Goal: Navigation & Orientation: Find specific page/section

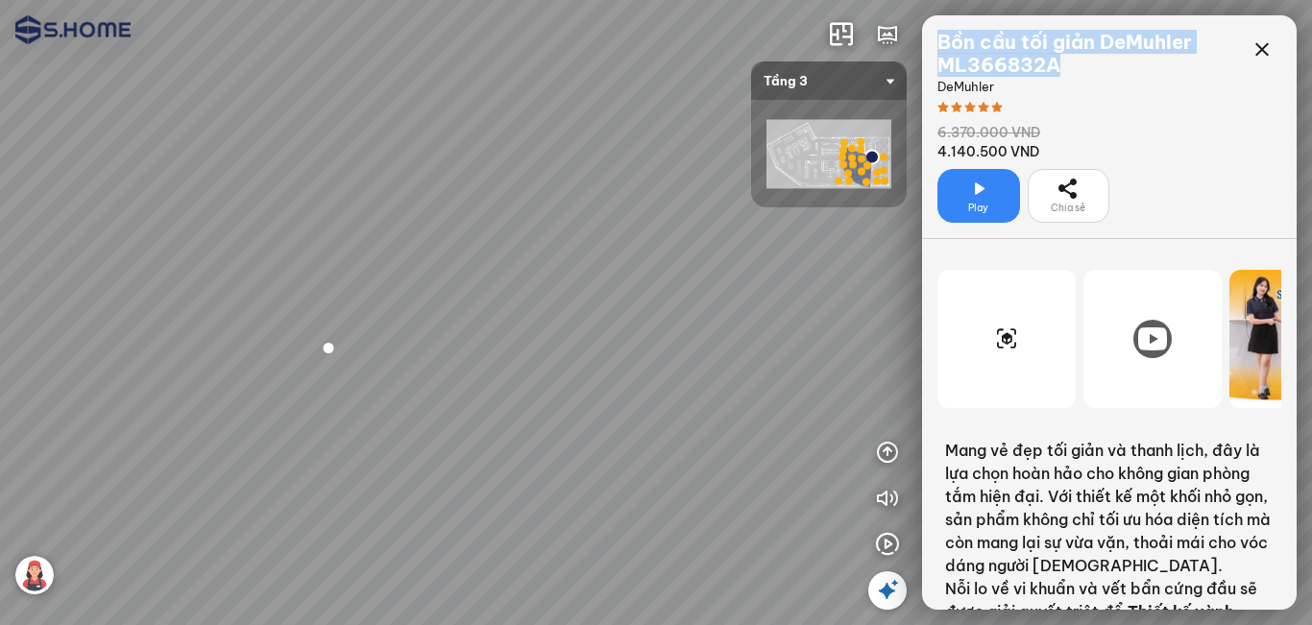
click at [613, 170] on div at bounding box center [656, 312] width 1312 height 625
drag, startPoint x: 531, startPoint y: 174, endPoint x: 643, endPoint y: 172, distance: 112.4
click at [628, 172] on div at bounding box center [656, 312] width 1312 height 625
drag, startPoint x: 632, startPoint y: 168, endPoint x: 704, endPoint y: 170, distance: 72.0
click at [728, 168] on div at bounding box center [656, 312] width 1312 height 625
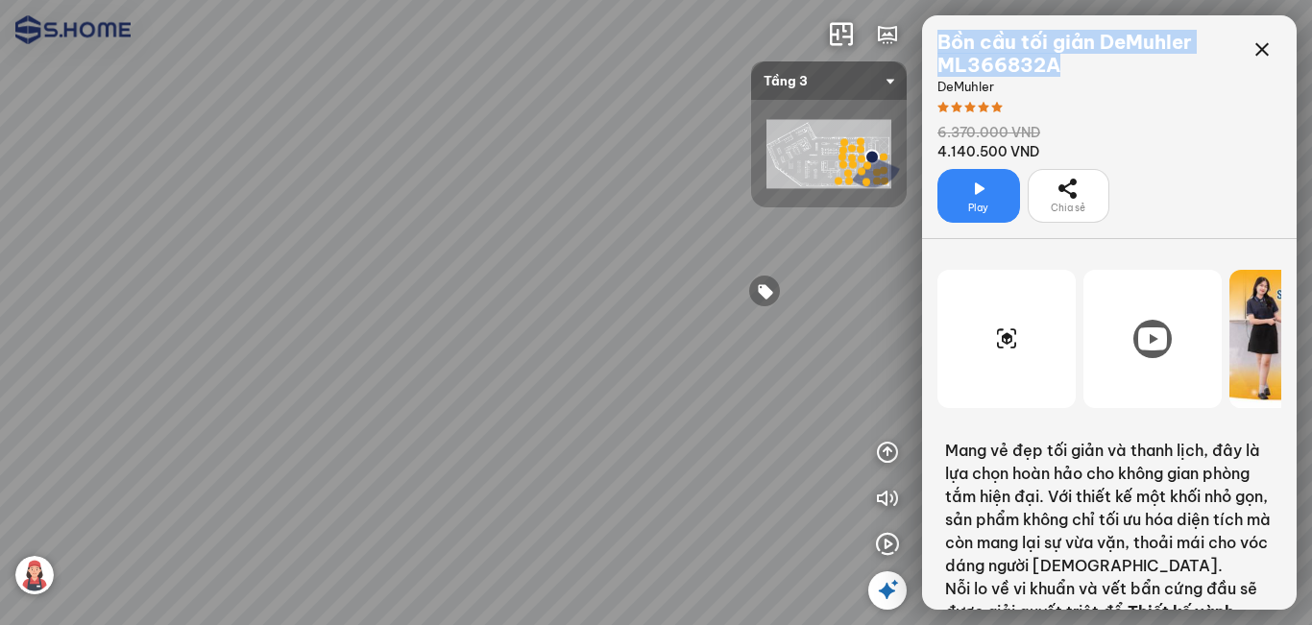
click at [776, 175] on div "INFO: krpano 1.20.8 (build [DATE]) INFO: HTML5/Desktop - Chrome 140.0 - WebGL I…" at bounding box center [656, 312] width 1312 height 625
click at [482, 517] on div at bounding box center [656, 312] width 1312 height 625
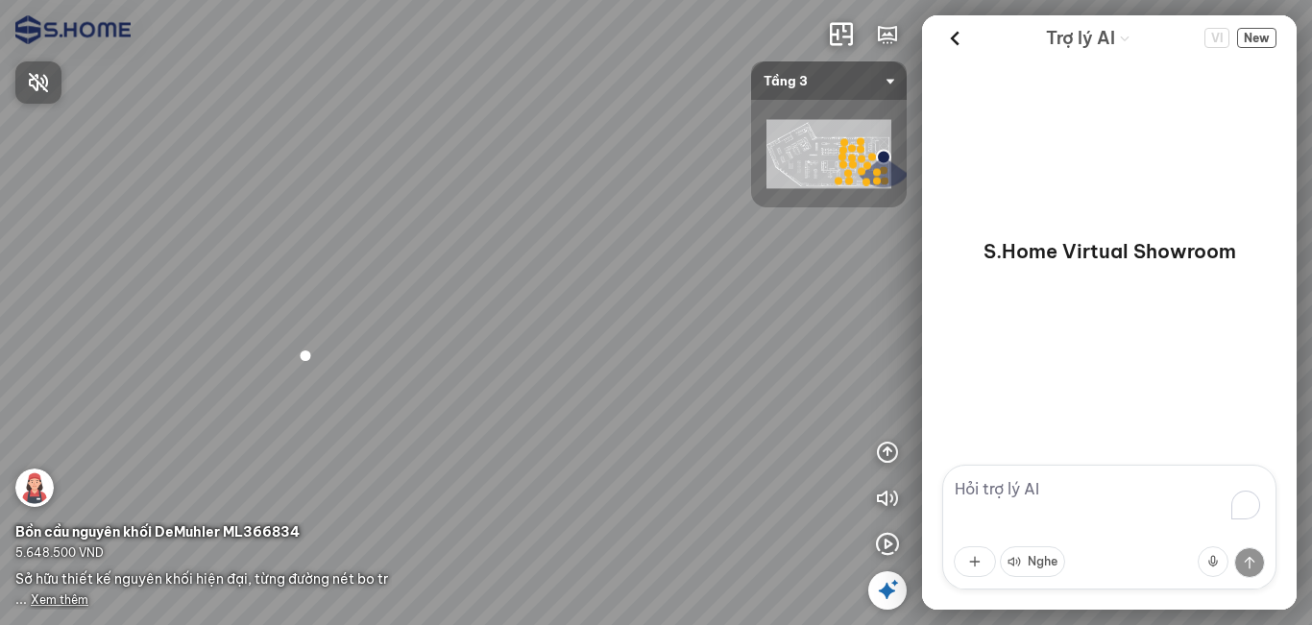
drag, startPoint x: 656, startPoint y: 397, endPoint x: 664, endPoint y: 387, distance: 12.9
click at [498, 398] on div at bounding box center [656, 312] width 1312 height 625
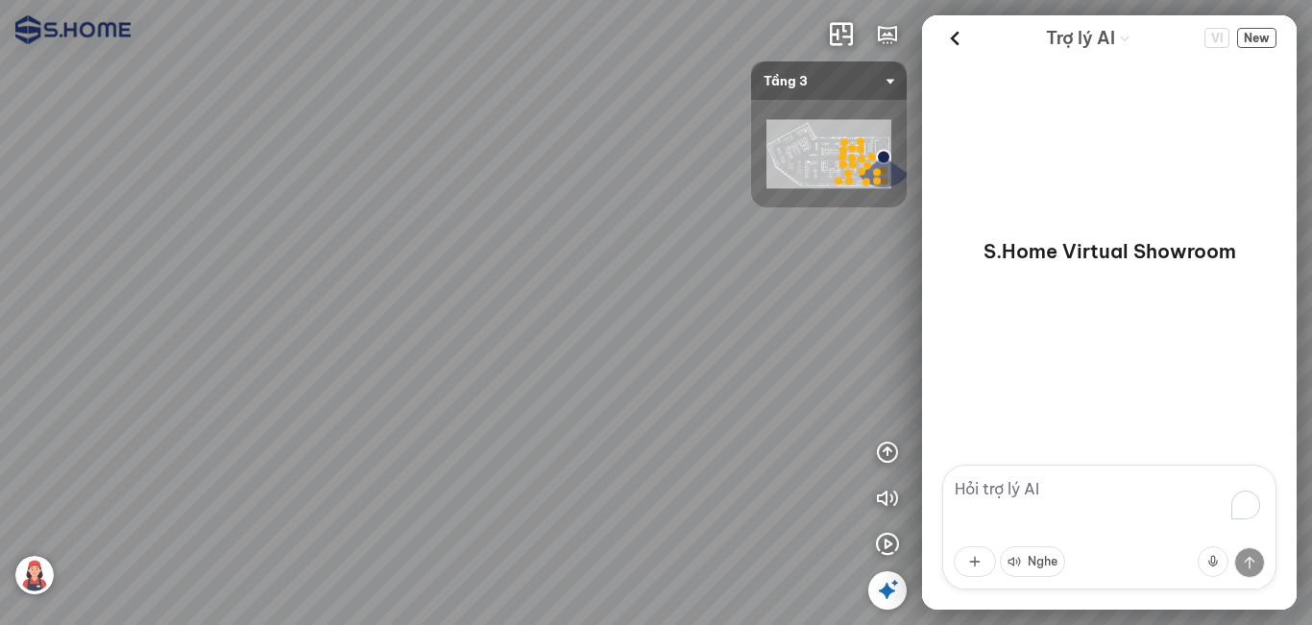
drag, startPoint x: 664, startPoint y: 387, endPoint x: 476, endPoint y: 377, distance: 188.4
click at [476, 377] on div at bounding box center [656, 312] width 1312 height 625
drag, startPoint x: 638, startPoint y: 379, endPoint x: 396, endPoint y: 372, distance: 242.1
click at [365, 371] on div at bounding box center [656, 312] width 1312 height 625
drag, startPoint x: 612, startPoint y: 385, endPoint x: 641, endPoint y: 364, distance: 36.5
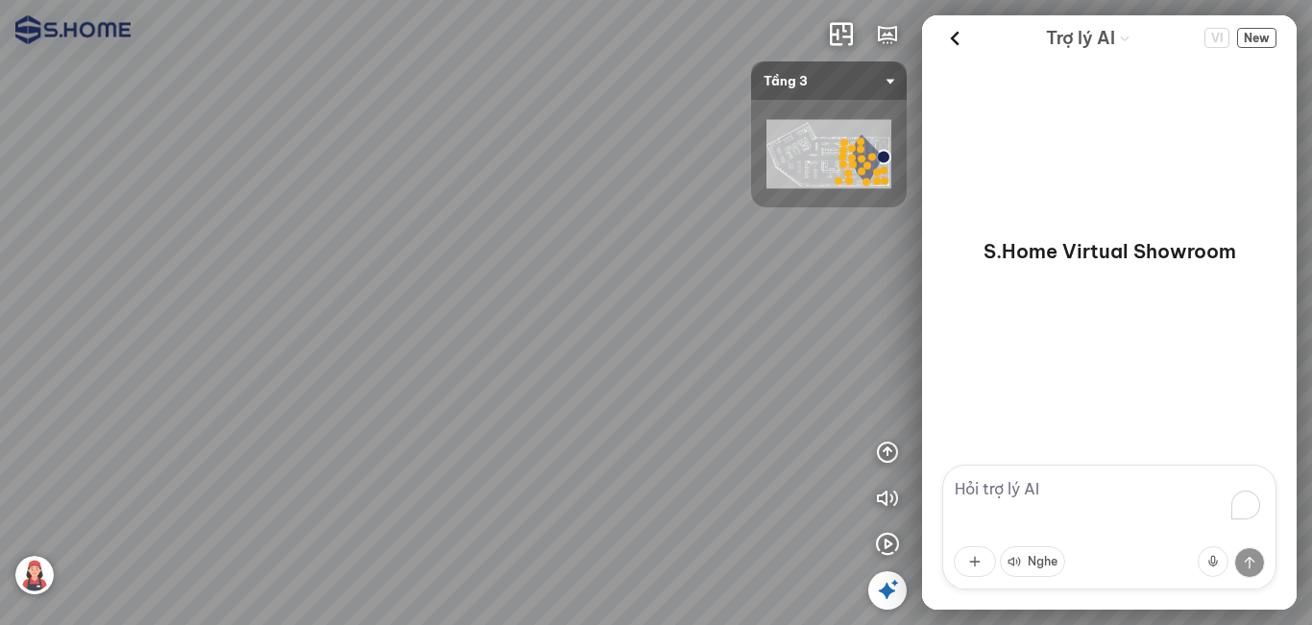
click at [641, 364] on div at bounding box center [656, 312] width 1312 height 625
drag, startPoint x: 561, startPoint y: 364, endPoint x: 646, endPoint y: 369, distance: 85.6
click at [646, 369] on div at bounding box center [656, 312] width 1312 height 625
click at [481, 518] on div at bounding box center [656, 312] width 1312 height 625
click at [231, 432] on div at bounding box center [656, 312] width 1312 height 625
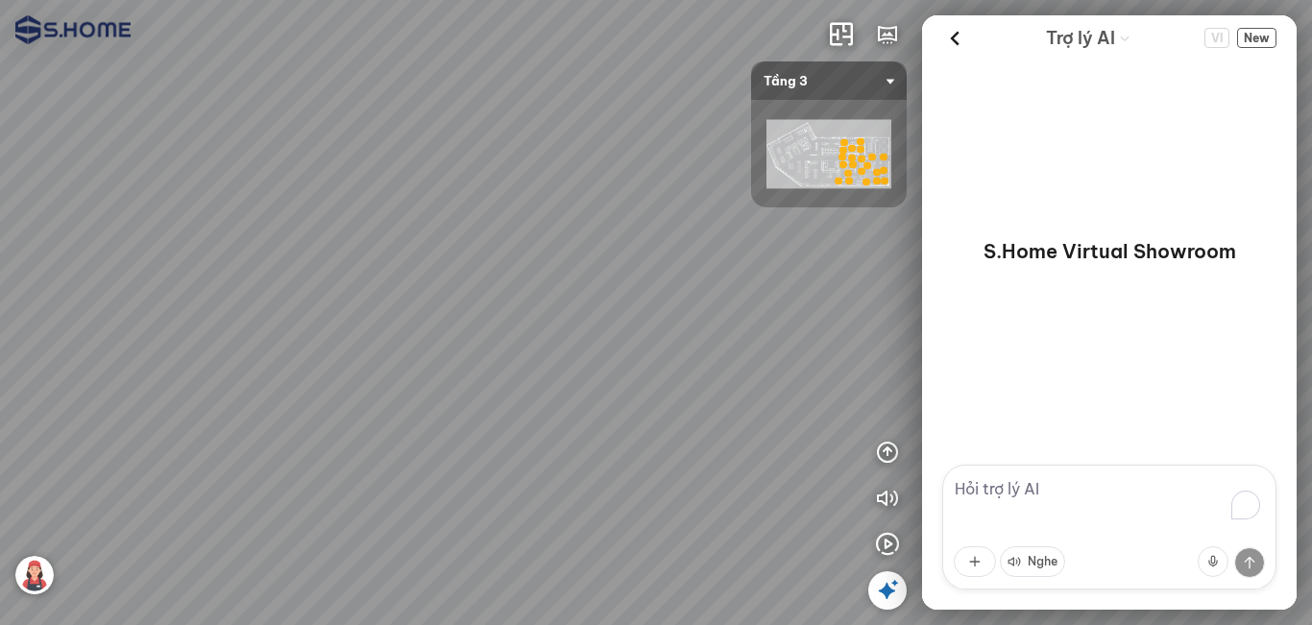
drag, startPoint x: 442, startPoint y: 451, endPoint x: 531, endPoint y: 492, distance: 98.0
click at [445, 452] on div at bounding box center [656, 312] width 1312 height 625
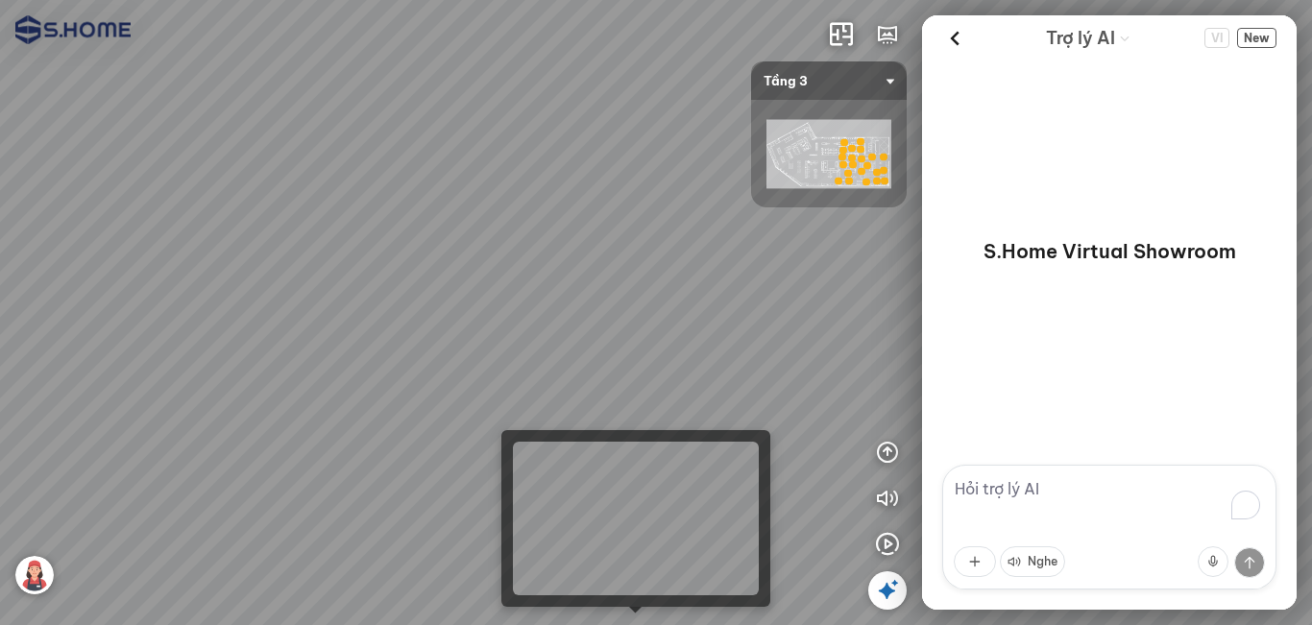
click at [642, 608] on div at bounding box center [656, 312] width 1312 height 625
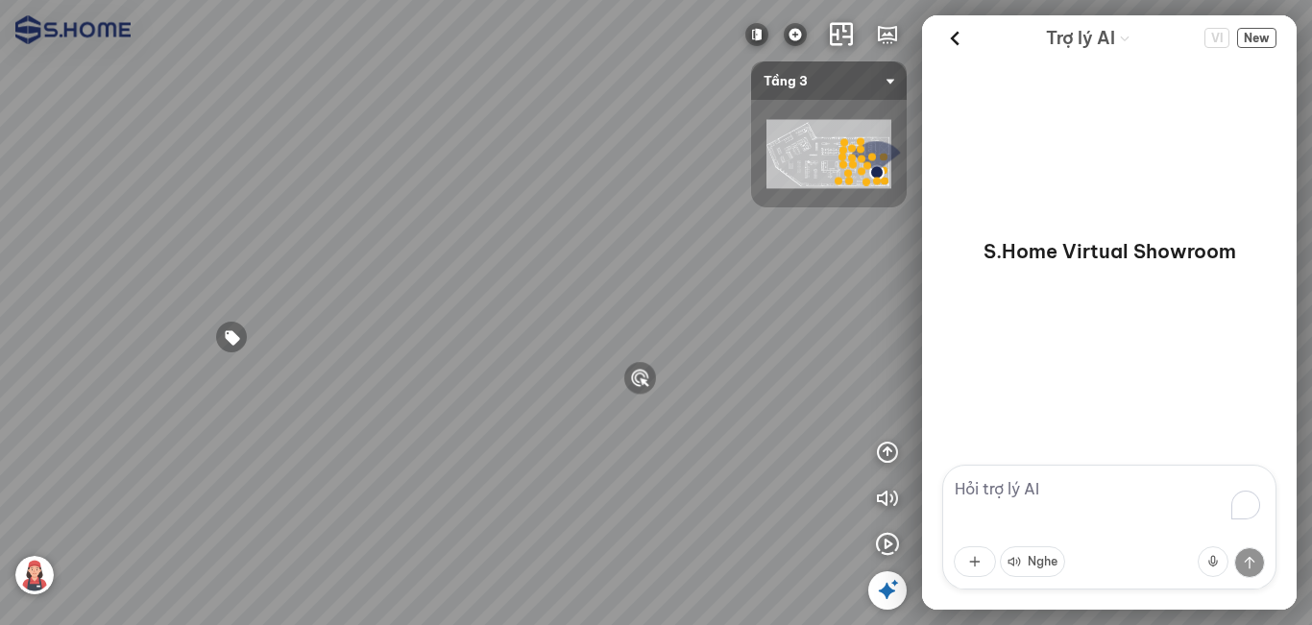
drag, startPoint x: 673, startPoint y: 380, endPoint x: 412, endPoint y: 408, distance: 262.6
click at [412, 408] on div at bounding box center [656, 312] width 1312 height 625
click at [615, 404] on div at bounding box center [656, 312] width 1312 height 625
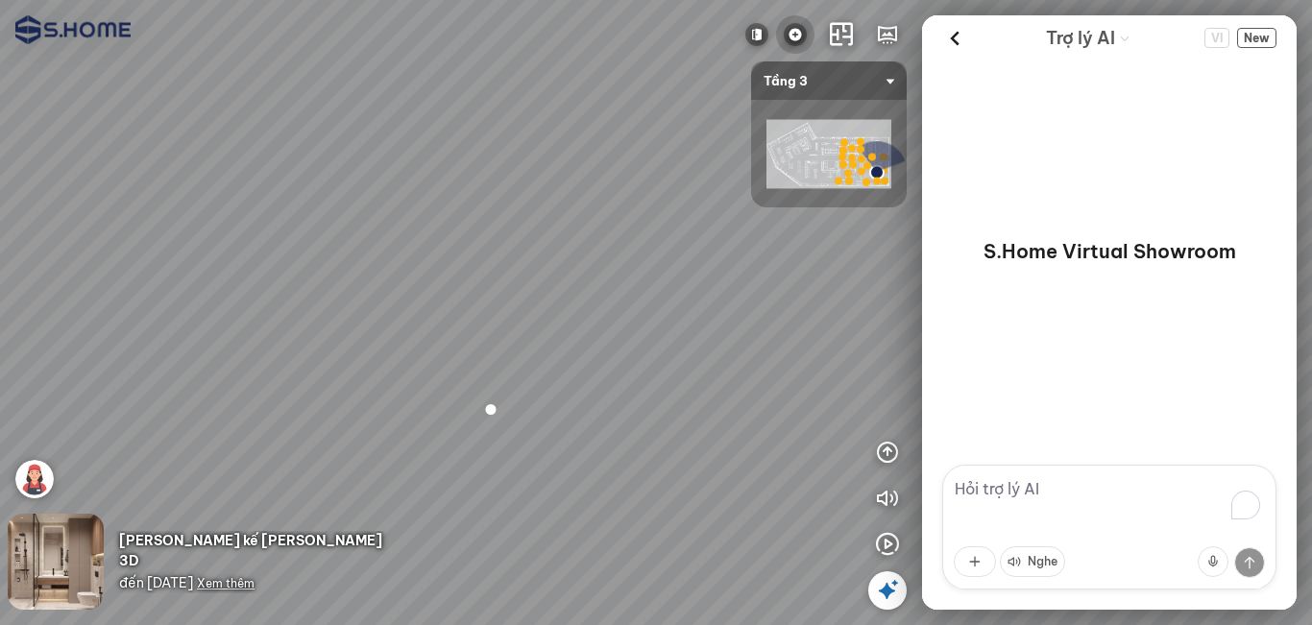
click at [796, 25] on img at bounding box center [795, 34] width 23 height 23
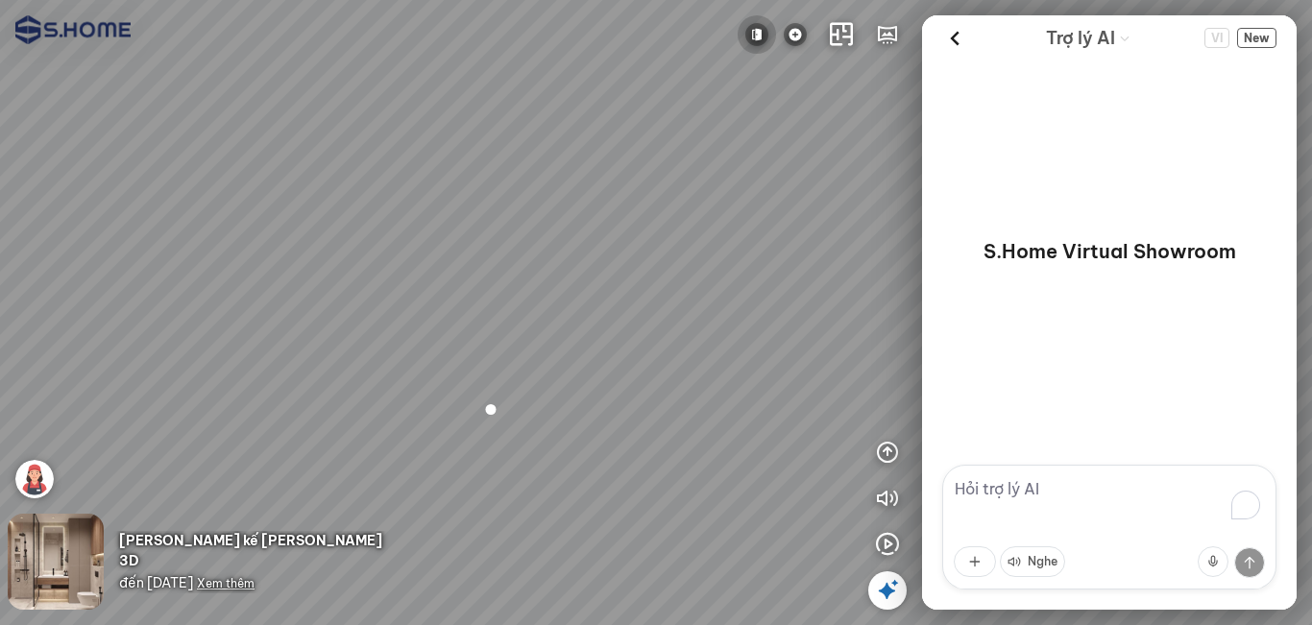
click at [752, 36] on img at bounding box center [756, 34] width 23 height 23
click at [799, 36] on img at bounding box center [795, 34] width 23 height 23
click at [762, 136] on span "Ver2" at bounding box center [751, 130] width 36 height 24
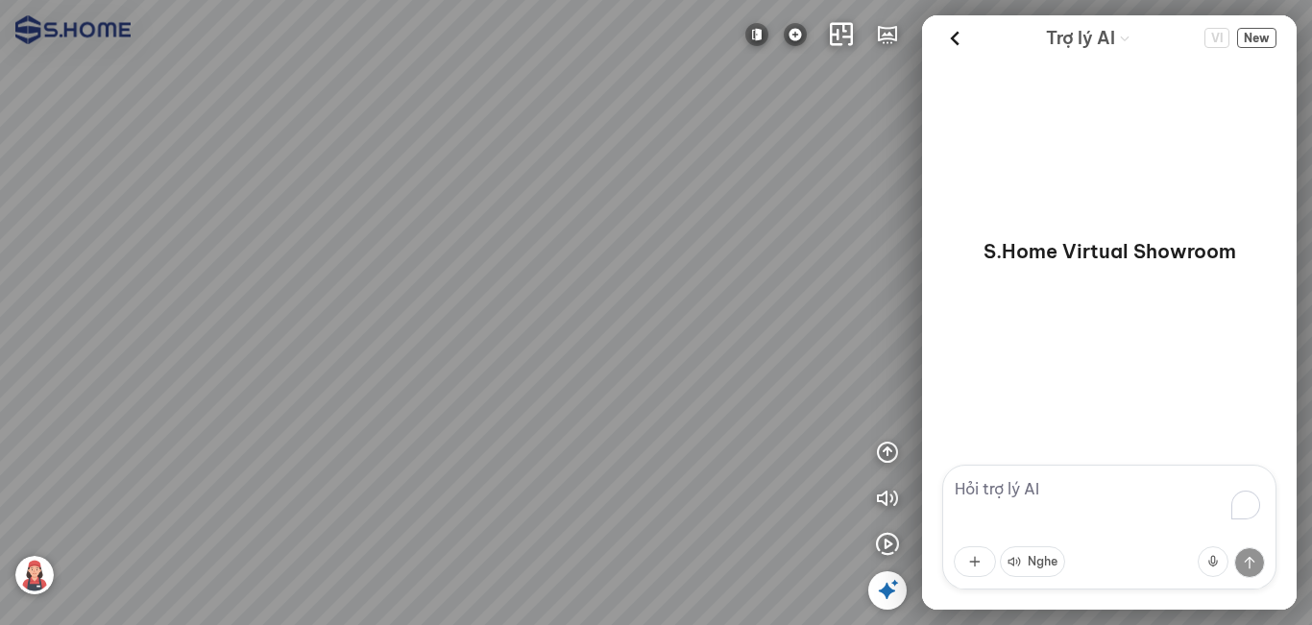
drag, startPoint x: 710, startPoint y: 529, endPoint x: 489, endPoint y: 422, distance: 245.2
click at [489, 422] on div at bounding box center [656, 312] width 1312 height 625
drag, startPoint x: 674, startPoint y: 493, endPoint x: 376, endPoint y: 494, distance: 297.7
click at [378, 493] on div at bounding box center [656, 312] width 1312 height 625
drag, startPoint x: 561, startPoint y: 423, endPoint x: 348, endPoint y: 399, distance: 214.5
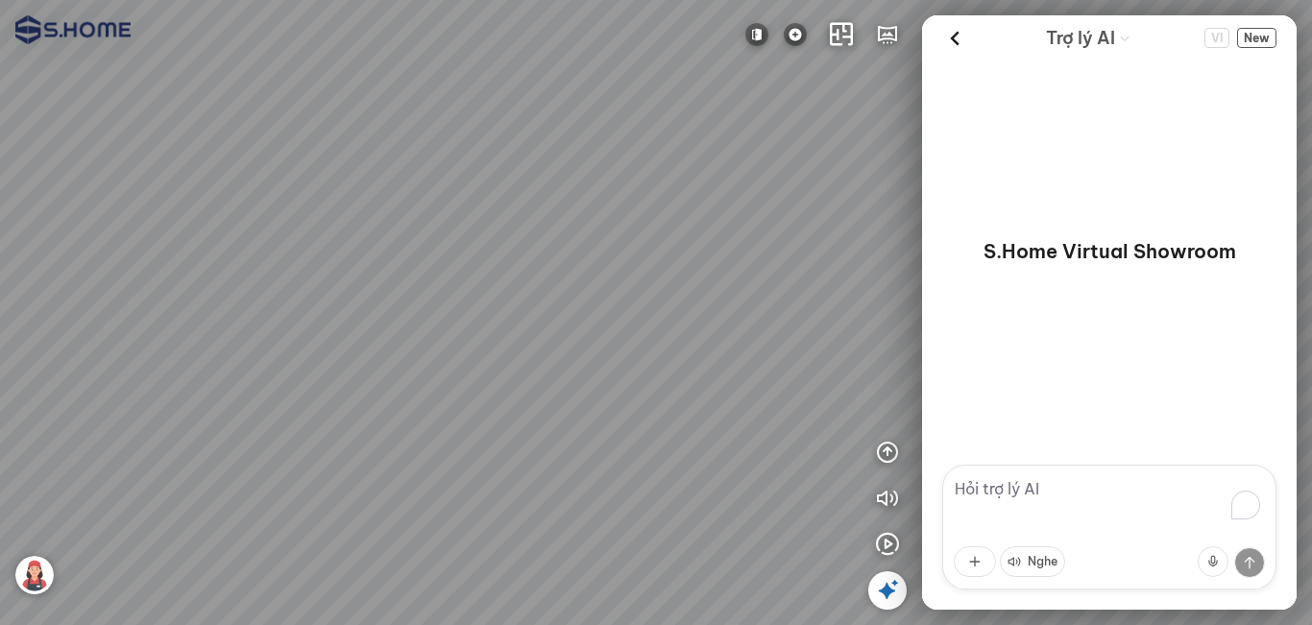
click at [348, 399] on div at bounding box center [656, 312] width 1312 height 625
drag, startPoint x: 547, startPoint y: 425, endPoint x: 172, endPoint y: 456, distance: 376.7
click at [172, 456] on div at bounding box center [656, 312] width 1312 height 625
click at [0, 369] on div at bounding box center [656, 312] width 1312 height 625
click at [2, 401] on div at bounding box center [656, 312] width 1312 height 625
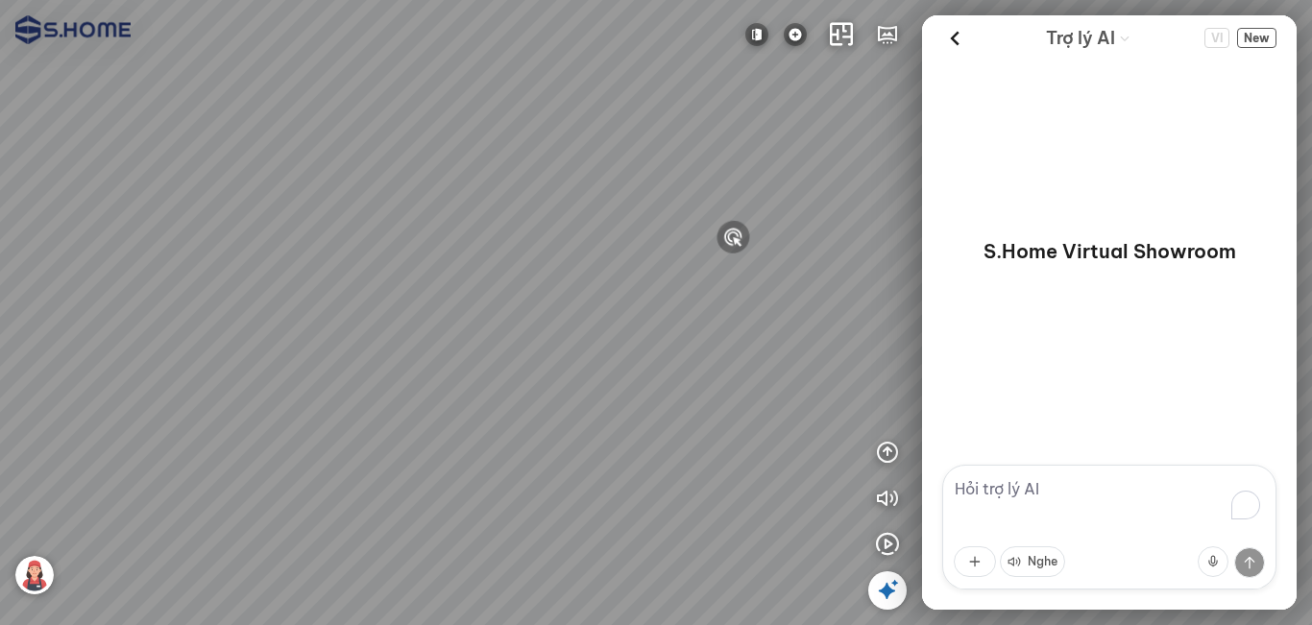
drag, startPoint x: 287, startPoint y: 402, endPoint x: 430, endPoint y: 377, distance: 145.2
click at [430, 377] on div at bounding box center [656, 312] width 1312 height 625
drag, startPoint x: 616, startPoint y: 485, endPoint x: 673, endPoint y: 458, distance: 62.7
click at [673, 458] on div at bounding box center [656, 312] width 1312 height 625
drag, startPoint x: 467, startPoint y: 441, endPoint x: 407, endPoint y: 442, distance: 59.5
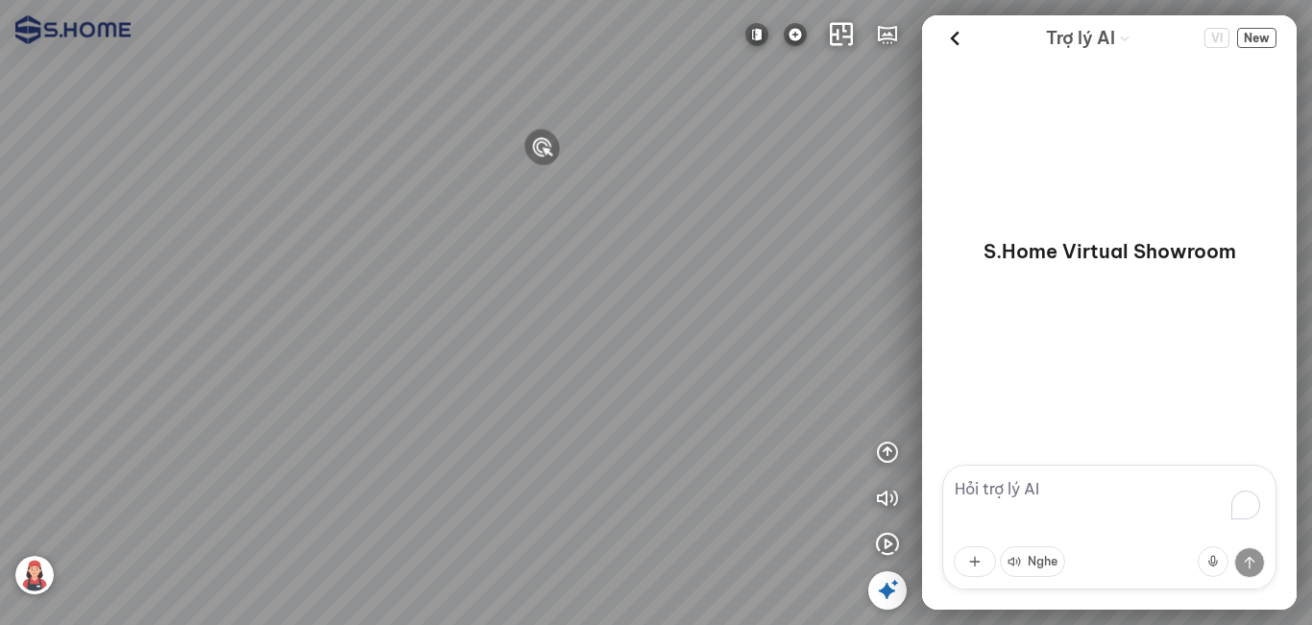
click at [294, 442] on div at bounding box center [656, 312] width 1312 height 625
drag, startPoint x: 468, startPoint y: 436, endPoint x: 329, endPoint y: 448, distance: 138.8
click at [216, 448] on div at bounding box center [656, 312] width 1312 height 625
drag, startPoint x: 606, startPoint y: 378, endPoint x: 597, endPoint y: 487, distance: 108.8
click at [610, 488] on div at bounding box center [656, 312] width 1312 height 625
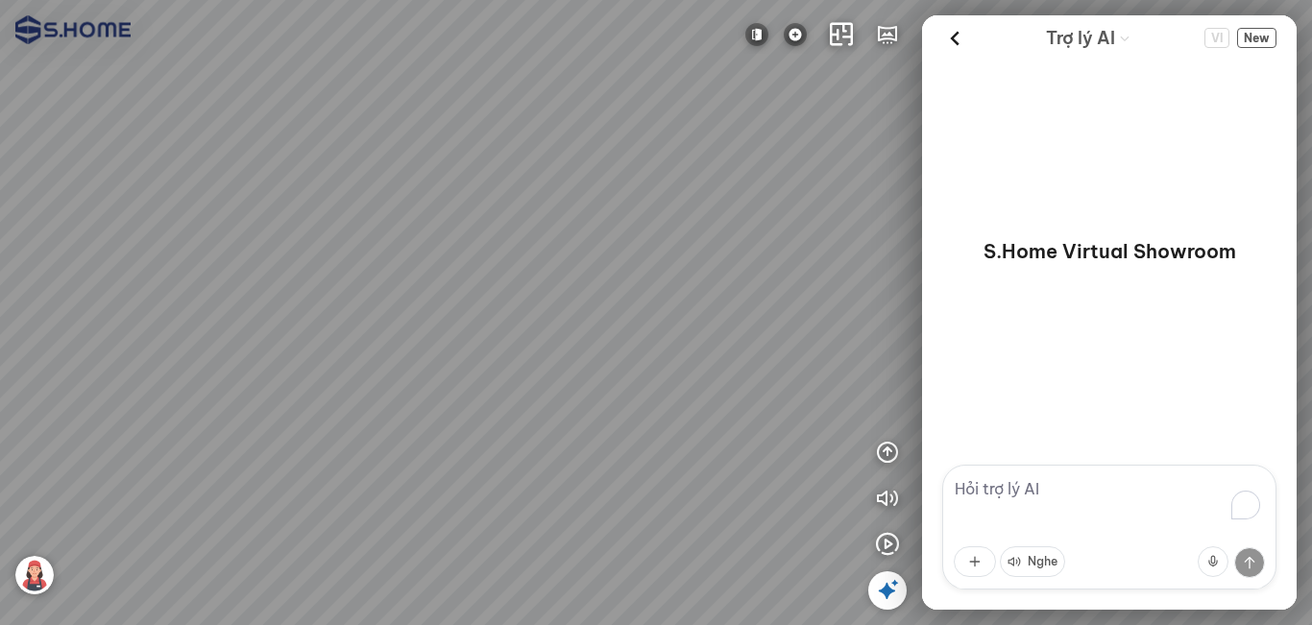
drag, startPoint x: 504, startPoint y: 420, endPoint x: 804, endPoint y: 405, distance: 299.9
click at [736, 405] on div at bounding box center [656, 312] width 1312 height 625
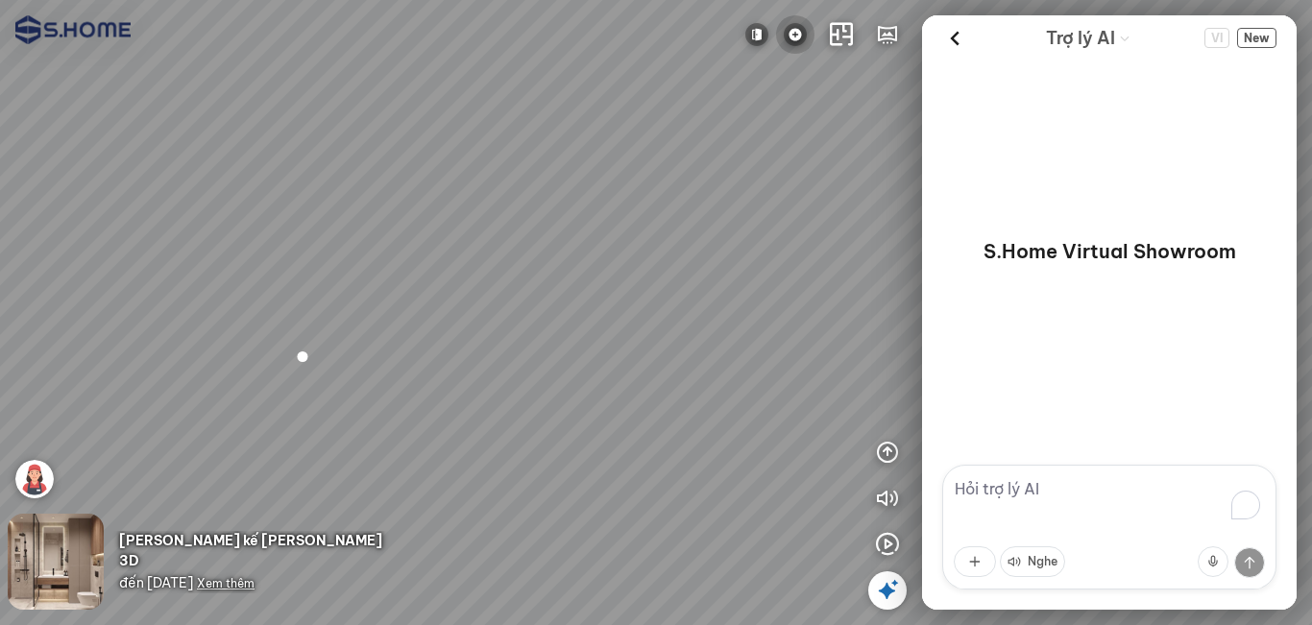
click at [791, 26] on img at bounding box center [795, 34] width 23 height 23
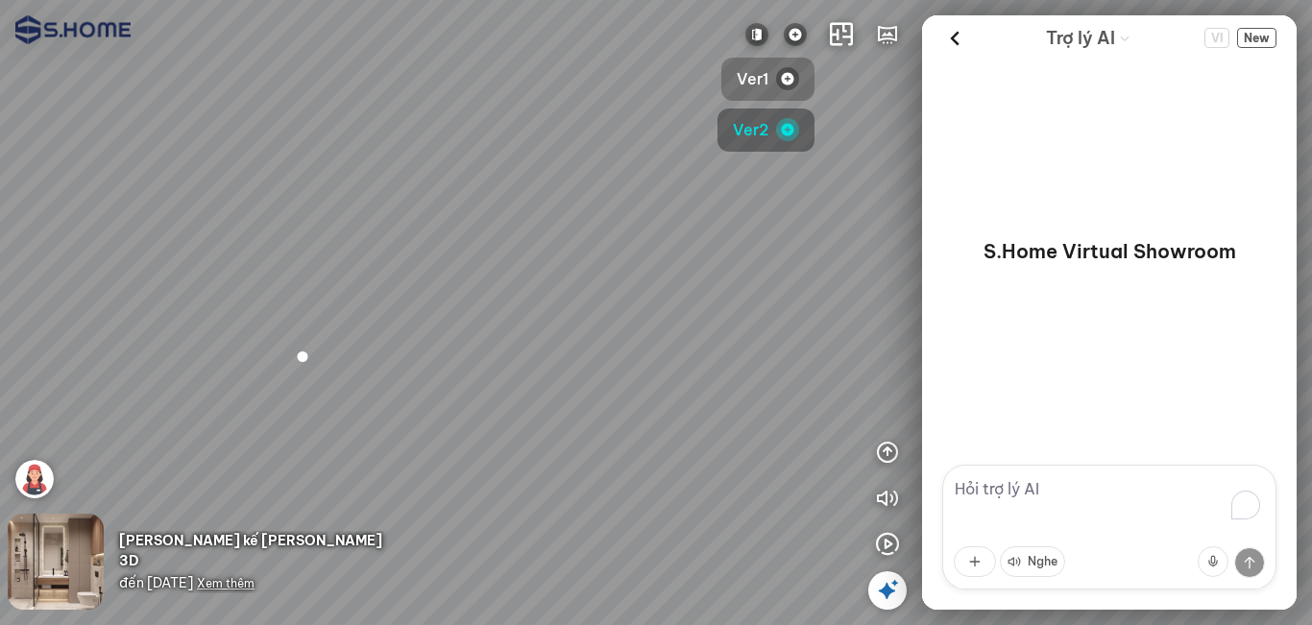
click at [761, 82] on span "Ver1" at bounding box center [752, 79] width 32 height 24
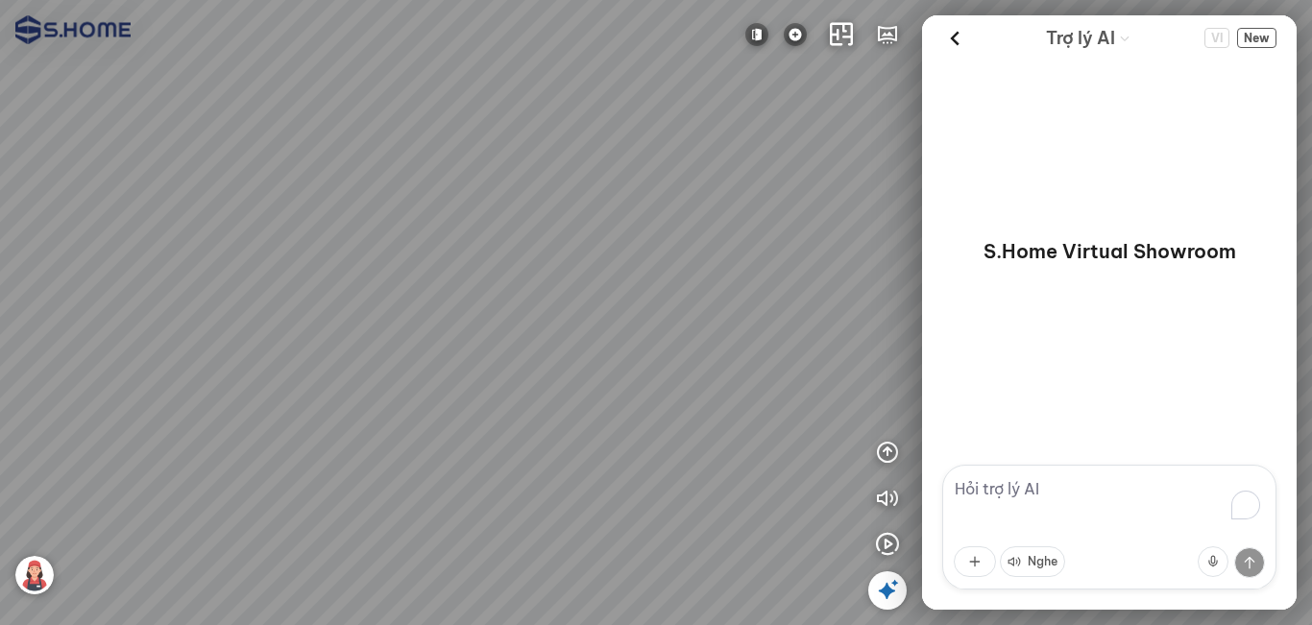
drag, startPoint x: 436, startPoint y: 353, endPoint x: 254, endPoint y: 358, distance: 181.5
click at [254, 358] on div at bounding box center [656, 312] width 1312 height 625
click at [404, 375] on div at bounding box center [656, 312] width 1312 height 625
drag, startPoint x: 673, startPoint y: 396, endPoint x: 621, endPoint y: 396, distance: 51.8
click at [621, 396] on div at bounding box center [656, 312] width 1312 height 625
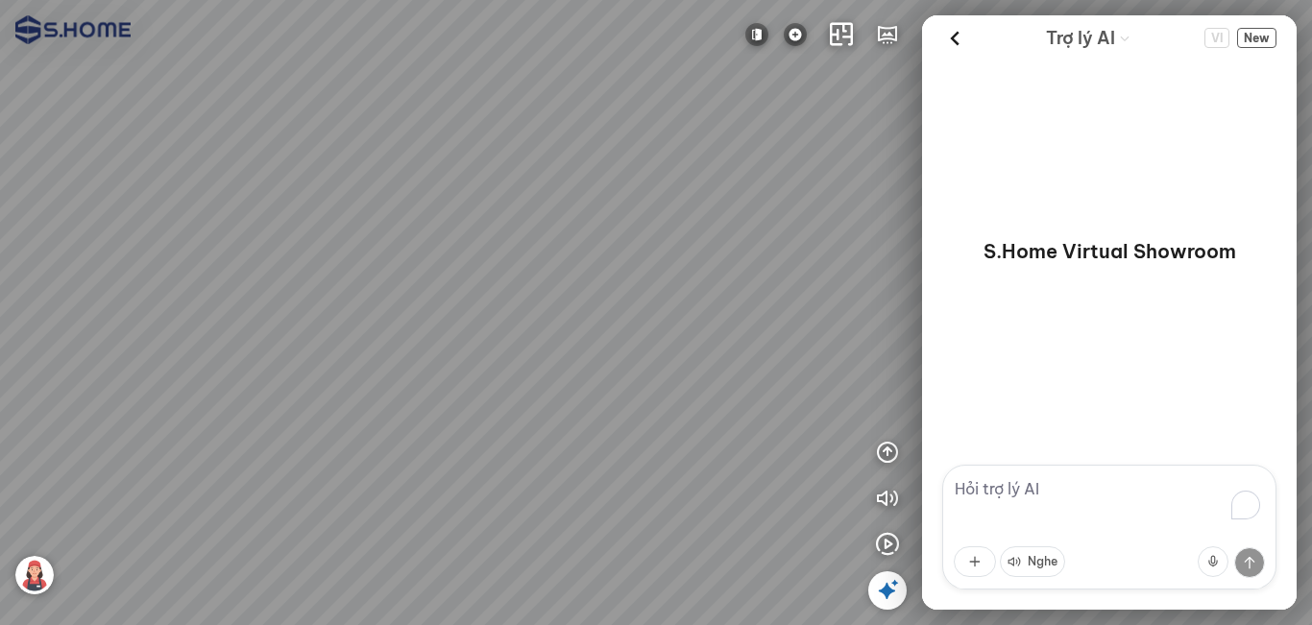
click at [543, 492] on div at bounding box center [656, 312] width 1312 height 625
drag, startPoint x: 502, startPoint y: 472, endPoint x: 663, endPoint y: 427, distance: 166.6
click at [633, 427] on div at bounding box center [656, 312] width 1312 height 625
drag, startPoint x: 557, startPoint y: 413, endPoint x: 787, endPoint y: 398, distance: 230.9
click at [705, 395] on div at bounding box center [656, 312] width 1312 height 625
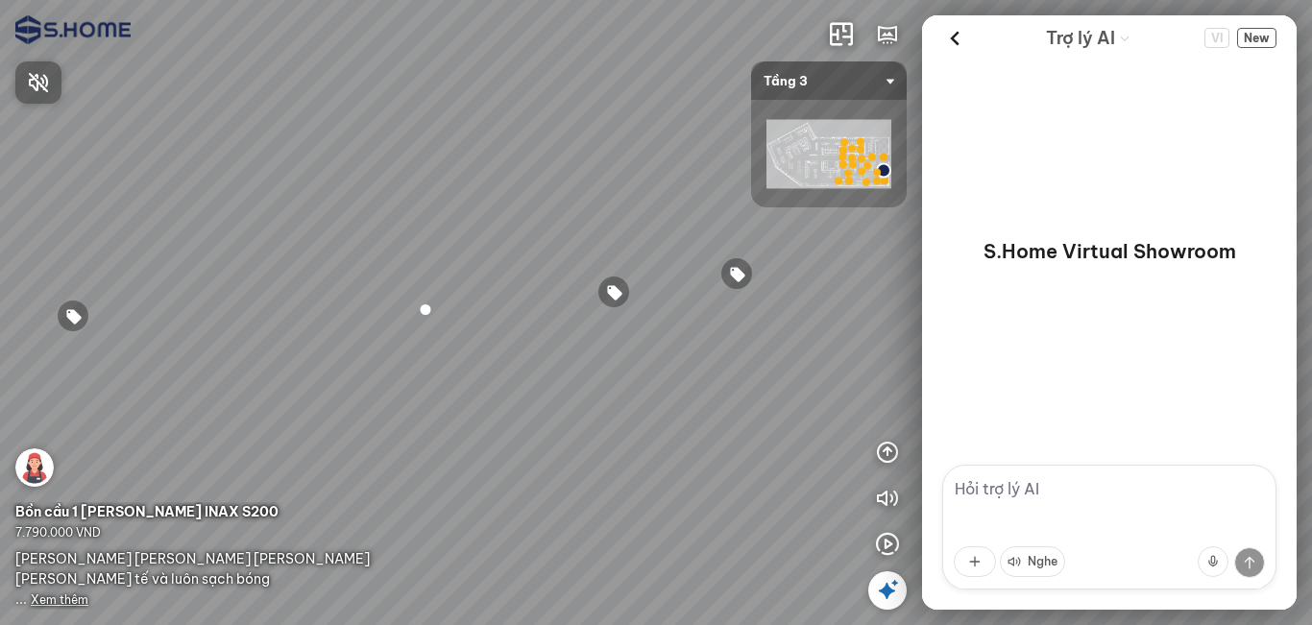
drag, startPoint x: 582, startPoint y: 173, endPoint x: 462, endPoint y: 196, distance: 122.2
click at [268, 148] on div at bounding box center [656, 312] width 1312 height 625
drag, startPoint x: 456, startPoint y: 195, endPoint x: 131, endPoint y: 167, distance: 326.7
click at [131, 167] on div at bounding box center [656, 312] width 1312 height 625
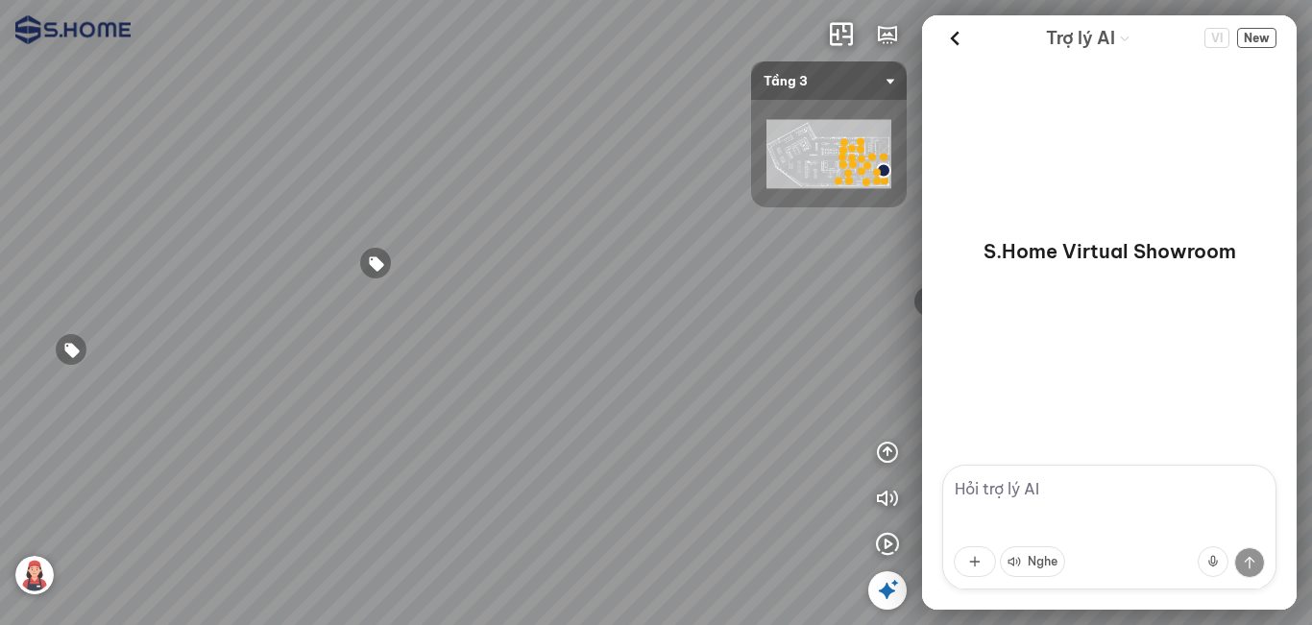
click at [301, 382] on div at bounding box center [656, 312] width 1312 height 625
click at [162, 327] on div at bounding box center [656, 312] width 1312 height 625
drag, startPoint x: 541, startPoint y: 350, endPoint x: 403, endPoint y: 354, distance: 137.4
click at [207, 336] on div at bounding box center [656, 312] width 1312 height 625
drag, startPoint x: 612, startPoint y: 356, endPoint x: 619, endPoint y: 378, distance: 23.4
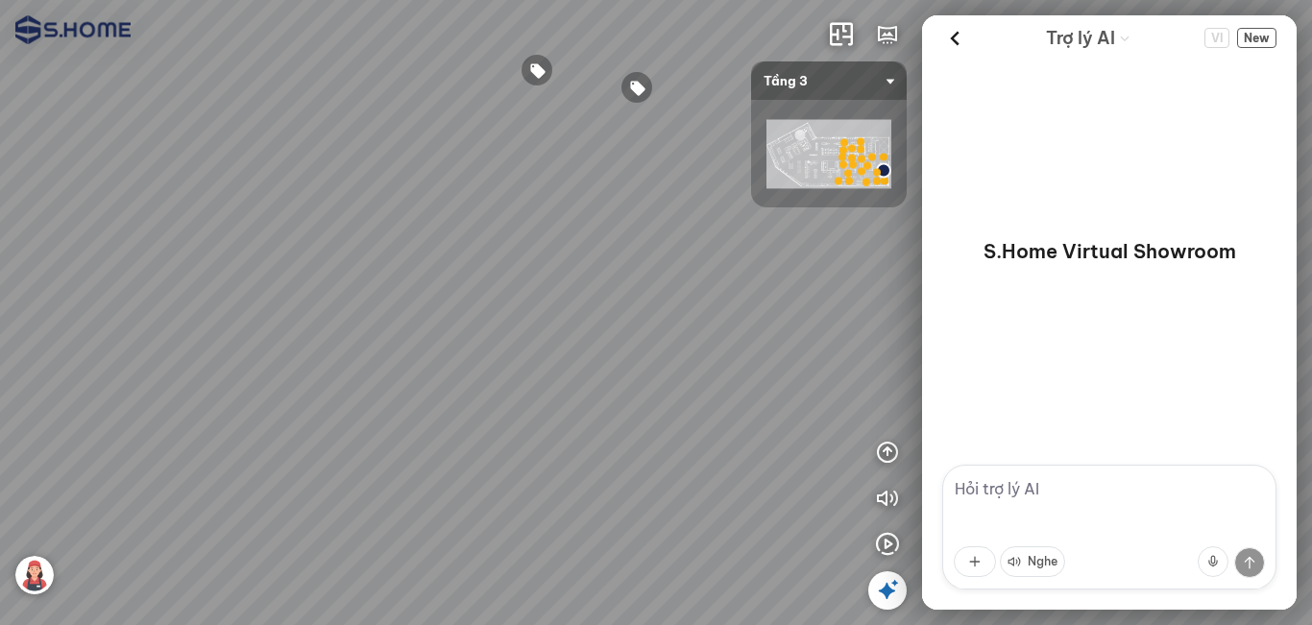
click at [575, 397] on div at bounding box center [656, 312] width 1312 height 625
drag, startPoint x: 664, startPoint y: 394, endPoint x: 582, endPoint y: 309, distance: 118.1
click at [681, 409] on div at bounding box center [656, 312] width 1312 height 625
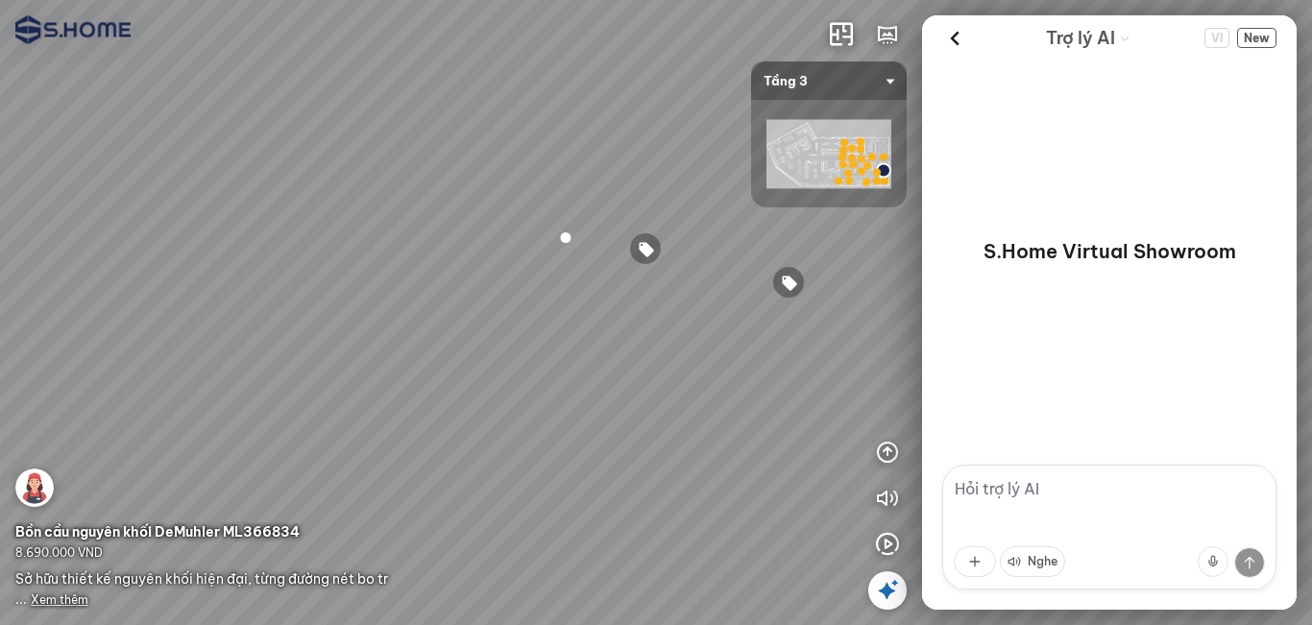
drag, startPoint x: 504, startPoint y: 298, endPoint x: 249, endPoint y: 244, distance: 261.0
click at [238, 251] on div at bounding box center [656, 312] width 1312 height 625
click at [35, 486] on img at bounding box center [34, 467] width 38 height 38
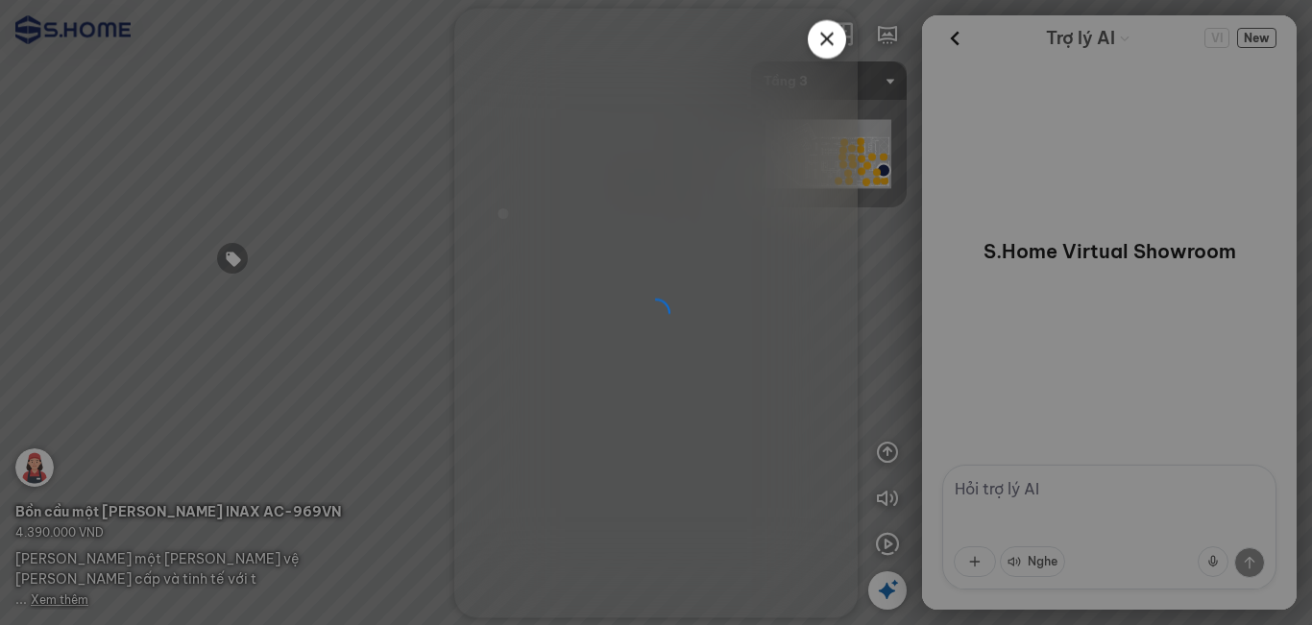
click at [131, 354] on div at bounding box center [656, 312] width 1312 height 625
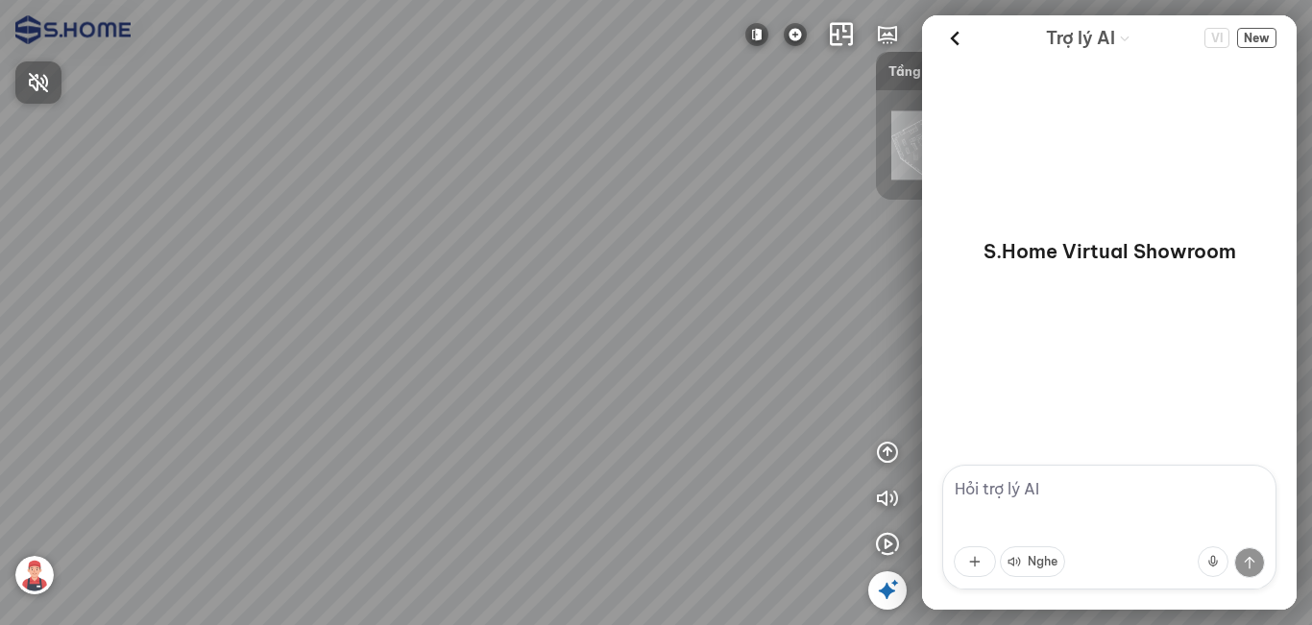
drag, startPoint x: 653, startPoint y: 382, endPoint x: 538, endPoint y: 358, distance: 117.7
click at [532, 382] on div at bounding box center [656, 312] width 1312 height 625
click at [427, 363] on div at bounding box center [656, 312] width 1312 height 625
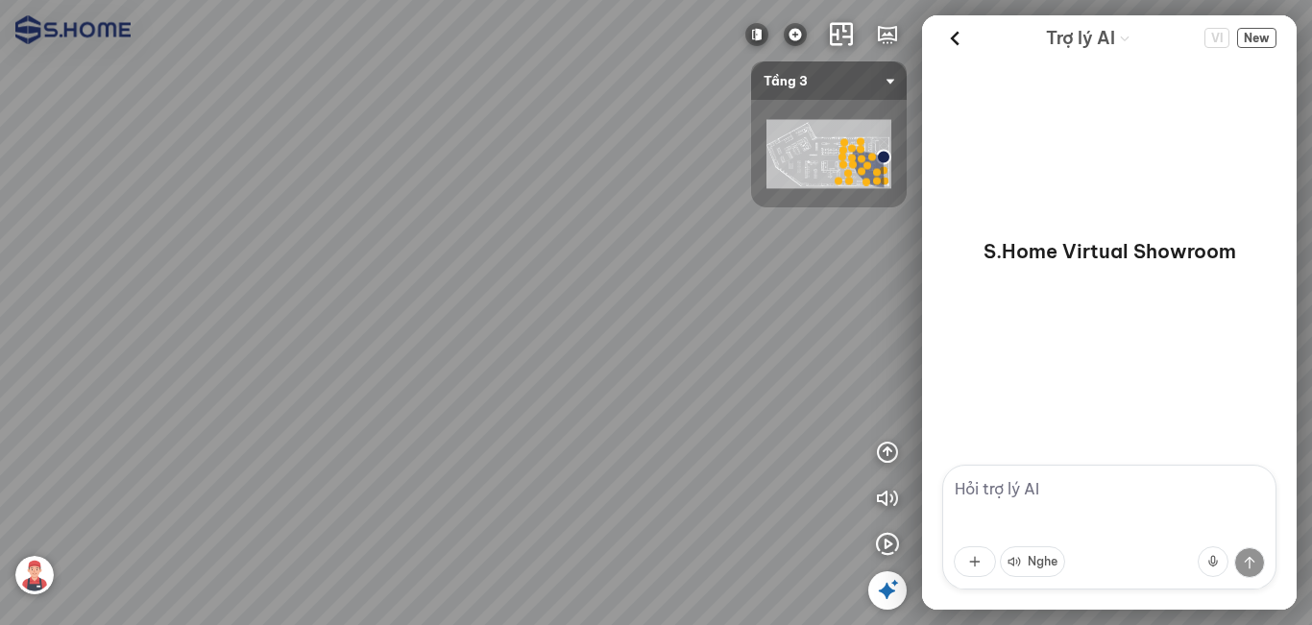
drag, startPoint x: 631, startPoint y: 325, endPoint x: 580, endPoint y: 316, distance: 51.6
click at [559, 325] on div at bounding box center [656, 312] width 1312 height 625
click at [788, 37] on img at bounding box center [795, 34] width 23 height 23
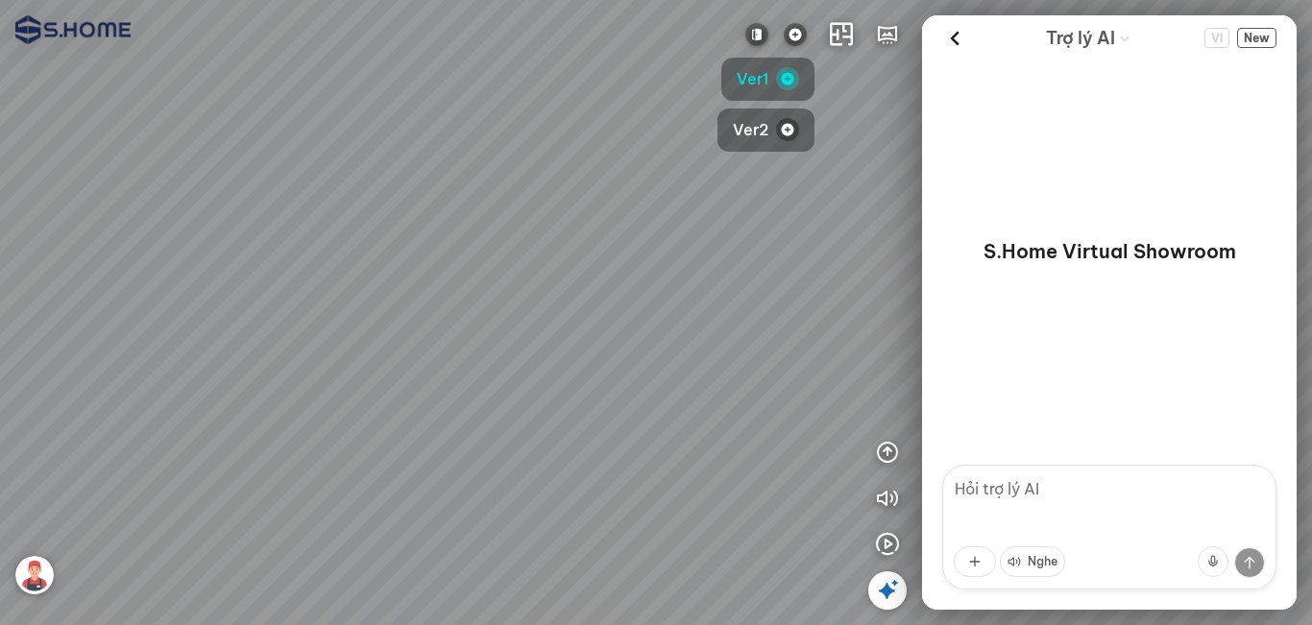
drag, startPoint x: 340, startPoint y: 329, endPoint x: 400, endPoint y: 329, distance: 60.5
click at [332, 329] on div at bounding box center [656, 312] width 1312 height 625
drag, startPoint x: 477, startPoint y: 317, endPoint x: 280, endPoint y: 306, distance: 197.1
click at [254, 309] on div at bounding box center [656, 312] width 1312 height 625
drag, startPoint x: 446, startPoint y: 225, endPoint x: 270, endPoint y: 166, distance: 185.2
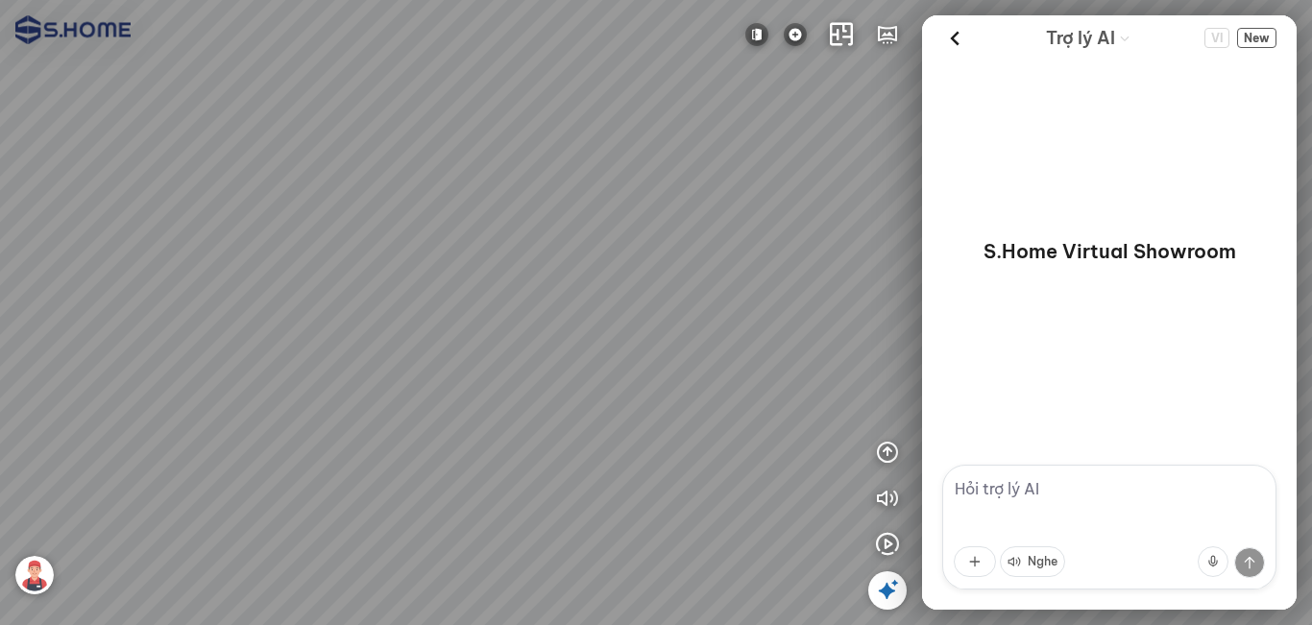
click at [270, 166] on div at bounding box center [656, 312] width 1312 height 625
click at [749, 243] on div at bounding box center [656, 312] width 1312 height 625
drag, startPoint x: 739, startPoint y: 197, endPoint x: 696, endPoint y: 190, distance: 43.7
click at [696, 190] on div at bounding box center [656, 312] width 1312 height 625
click at [756, 36] on img at bounding box center [756, 34] width 23 height 23
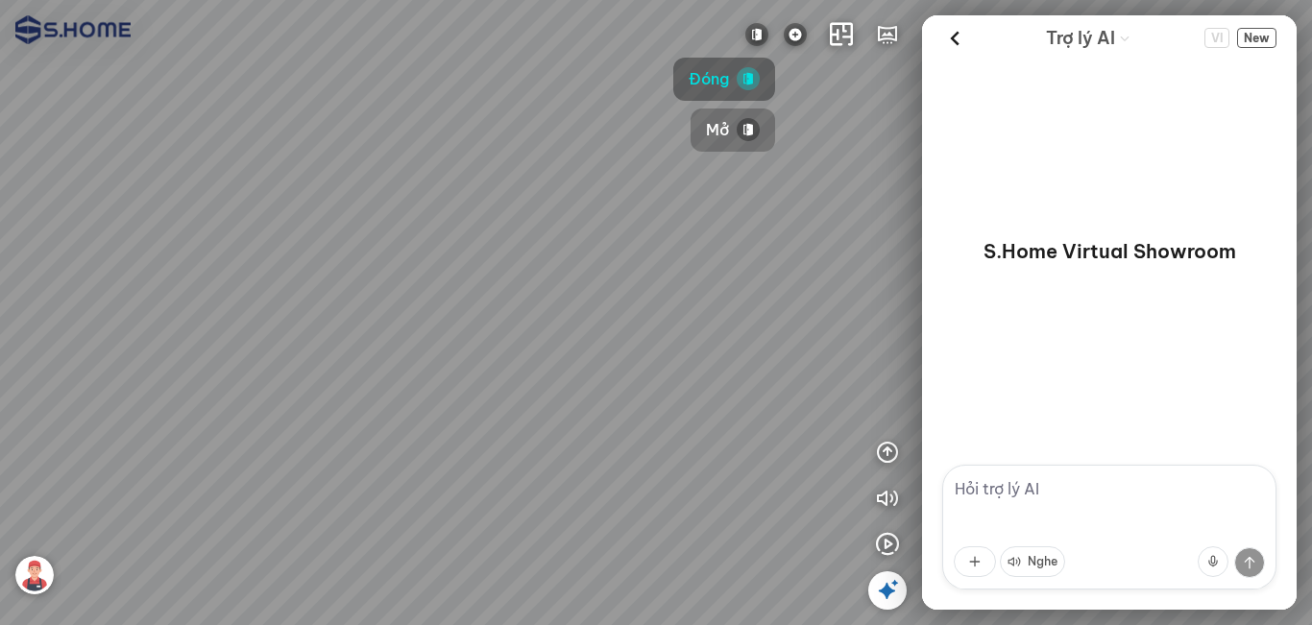
click at [720, 129] on span "Mở" at bounding box center [717, 130] width 23 height 24
drag, startPoint x: 678, startPoint y: 422, endPoint x: 586, endPoint y: 431, distance: 92.7
click at [586, 431] on div at bounding box center [656, 312] width 1312 height 625
drag, startPoint x: 496, startPoint y: 403, endPoint x: 709, endPoint y: 357, distance: 217.1
click at [725, 353] on div at bounding box center [656, 312] width 1312 height 625
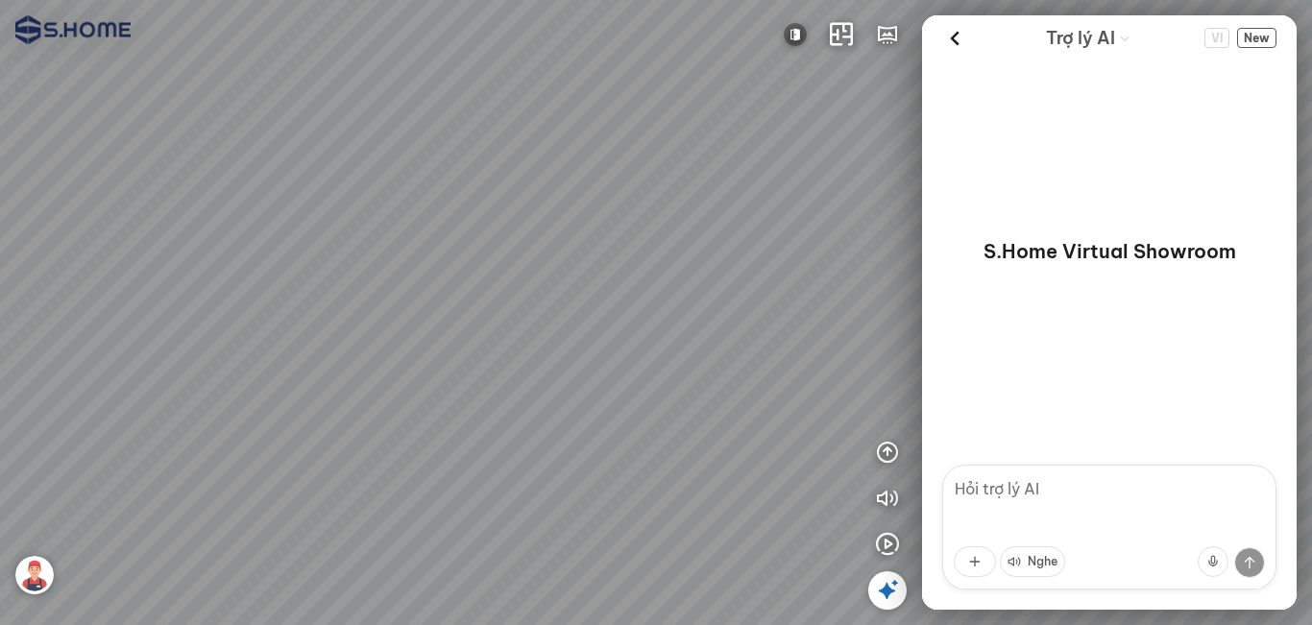
drag, startPoint x: 544, startPoint y: 388, endPoint x: 606, endPoint y: 312, distance: 97.6
click at [606, 312] on div at bounding box center [656, 312] width 1312 height 625
drag, startPoint x: 617, startPoint y: 422, endPoint x: 709, endPoint y: 387, distance: 97.9
click at [709, 387] on div at bounding box center [656, 312] width 1312 height 625
drag, startPoint x: 622, startPoint y: 304, endPoint x: 551, endPoint y: 403, distance: 121.8
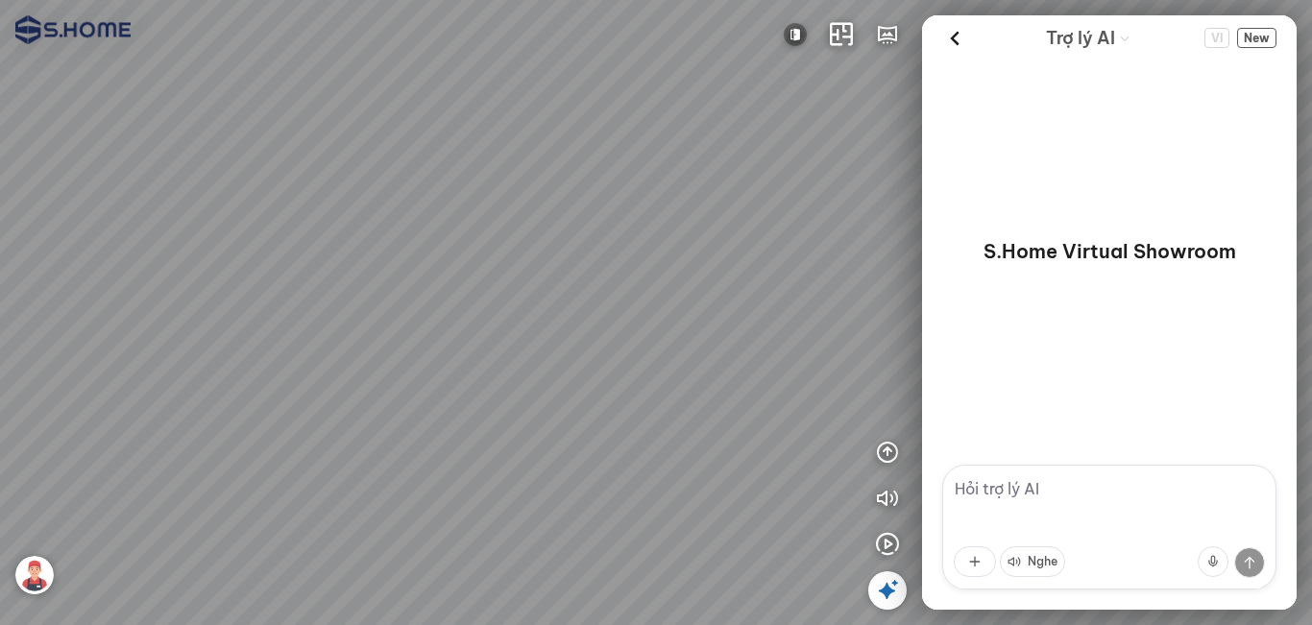
click at [551, 403] on div at bounding box center [656, 312] width 1312 height 625
drag, startPoint x: 560, startPoint y: 442, endPoint x: 660, endPoint y: 386, distance: 114.3
click at [660, 386] on div at bounding box center [656, 312] width 1312 height 625
drag, startPoint x: 624, startPoint y: 340, endPoint x: 378, endPoint y: 445, distance: 267.2
click at [465, 554] on div at bounding box center [656, 312] width 1312 height 625
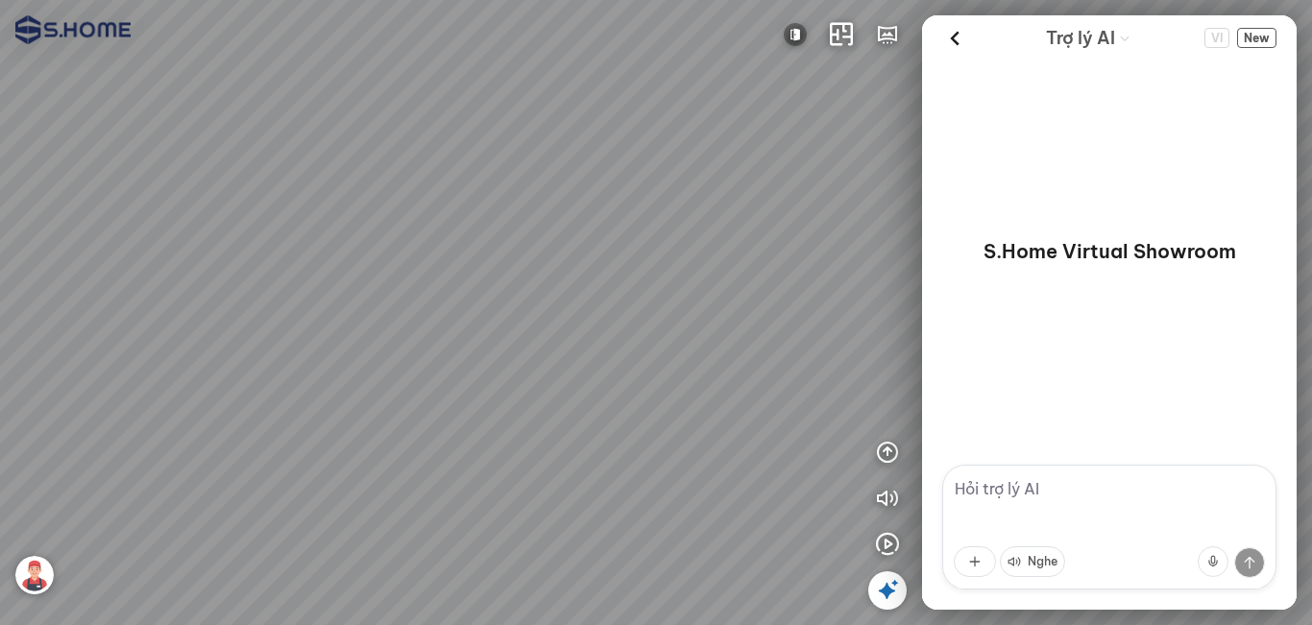
drag, startPoint x: 505, startPoint y: 421, endPoint x: 786, endPoint y: 428, distance: 281.4
click at [768, 425] on div at bounding box center [656, 312] width 1312 height 625
drag, startPoint x: 464, startPoint y: 355, endPoint x: 708, endPoint y: 412, distance: 250.4
click at [701, 410] on div at bounding box center [656, 312] width 1312 height 625
drag, startPoint x: 574, startPoint y: 391, endPoint x: 710, endPoint y: 410, distance: 136.7
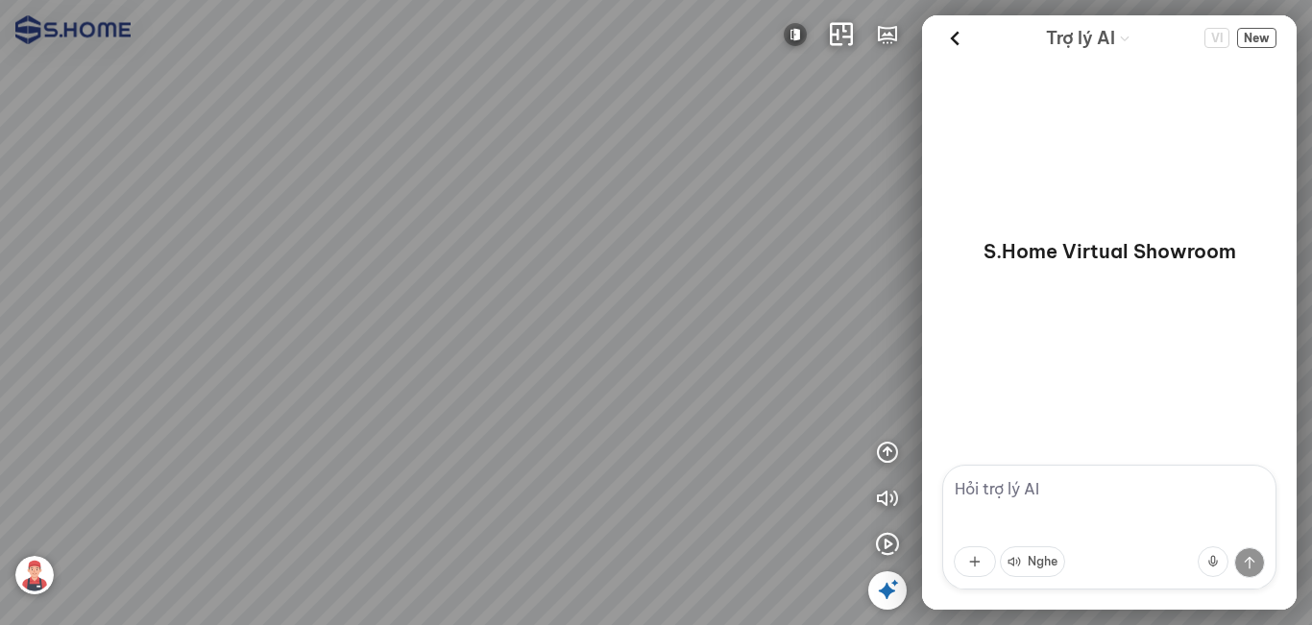
click at [708, 410] on div at bounding box center [656, 312] width 1312 height 625
drag, startPoint x: 451, startPoint y: 368, endPoint x: 525, endPoint y: 406, distance: 83.3
click at [521, 402] on div at bounding box center [656, 312] width 1312 height 625
drag, startPoint x: 582, startPoint y: 360, endPoint x: 701, endPoint y: 301, distance: 132.7
click at [701, 301] on div at bounding box center [656, 312] width 1312 height 625
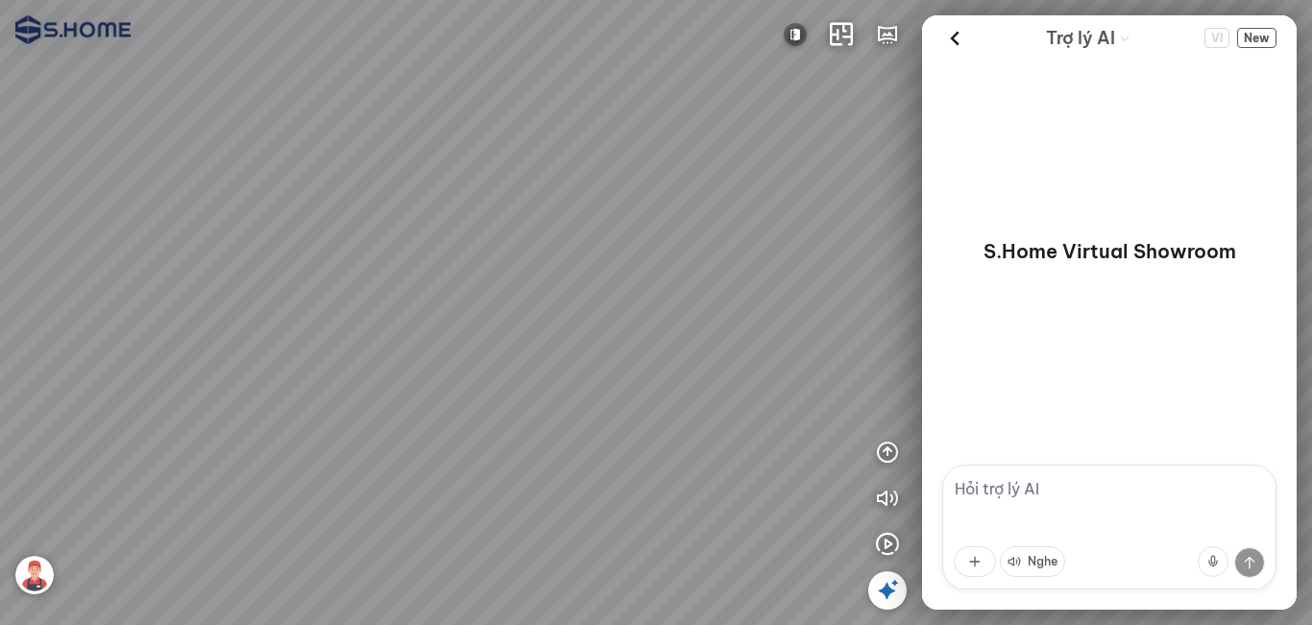
drag, startPoint x: 480, startPoint y: 343, endPoint x: 653, endPoint y: 261, distance: 191.1
click at [653, 261] on div at bounding box center [656, 312] width 1312 height 625
drag, startPoint x: 596, startPoint y: 277, endPoint x: 666, endPoint y: 286, distance: 70.6
click at [666, 286] on div at bounding box center [656, 312] width 1312 height 625
drag, startPoint x: 629, startPoint y: 297, endPoint x: 697, endPoint y: 259, distance: 77.8
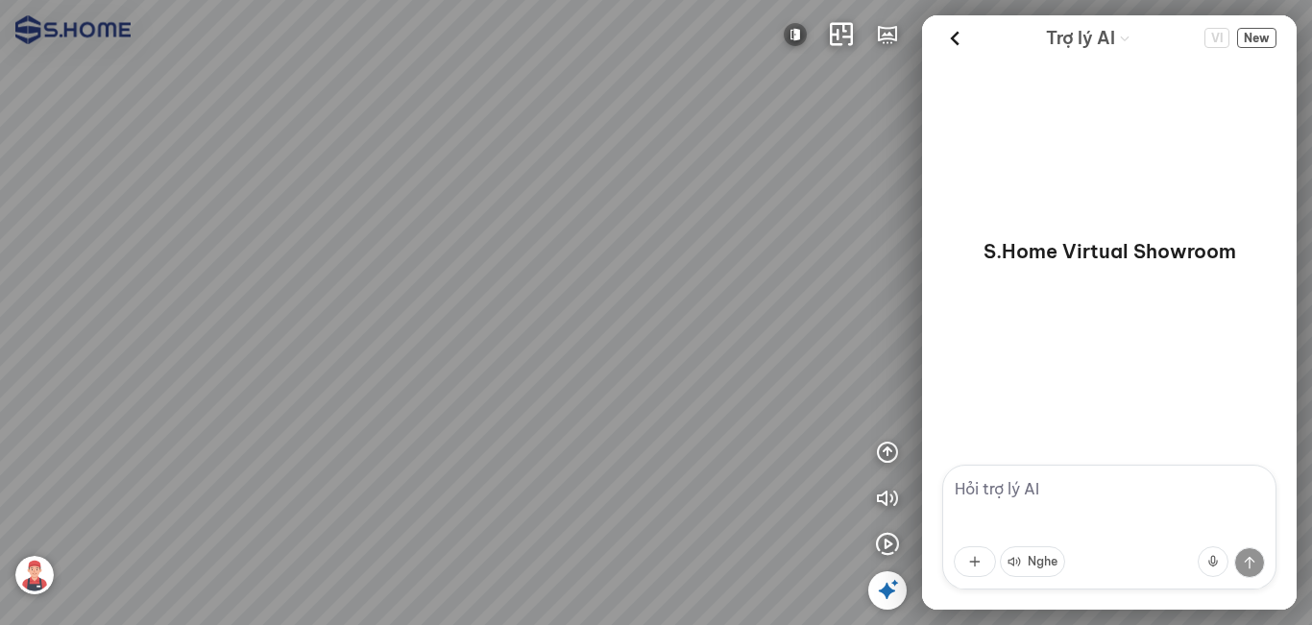
click at [628, 297] on div at bounding box center [656, 312] width 1312 height 625
click at [791, 32] on img at bounding box center [795, 34] width 23 height 23
click at [756, 87] on span "Đóng" at bounding box center [747, 79] width 40 height 24
drag, startPoint x: 557, startPoint y: 346, endPoint x: 438, endPoint y: 338, distance: 119.3
click at [417, 353] on div at bounding box center [656, 312] width 1312 height 625
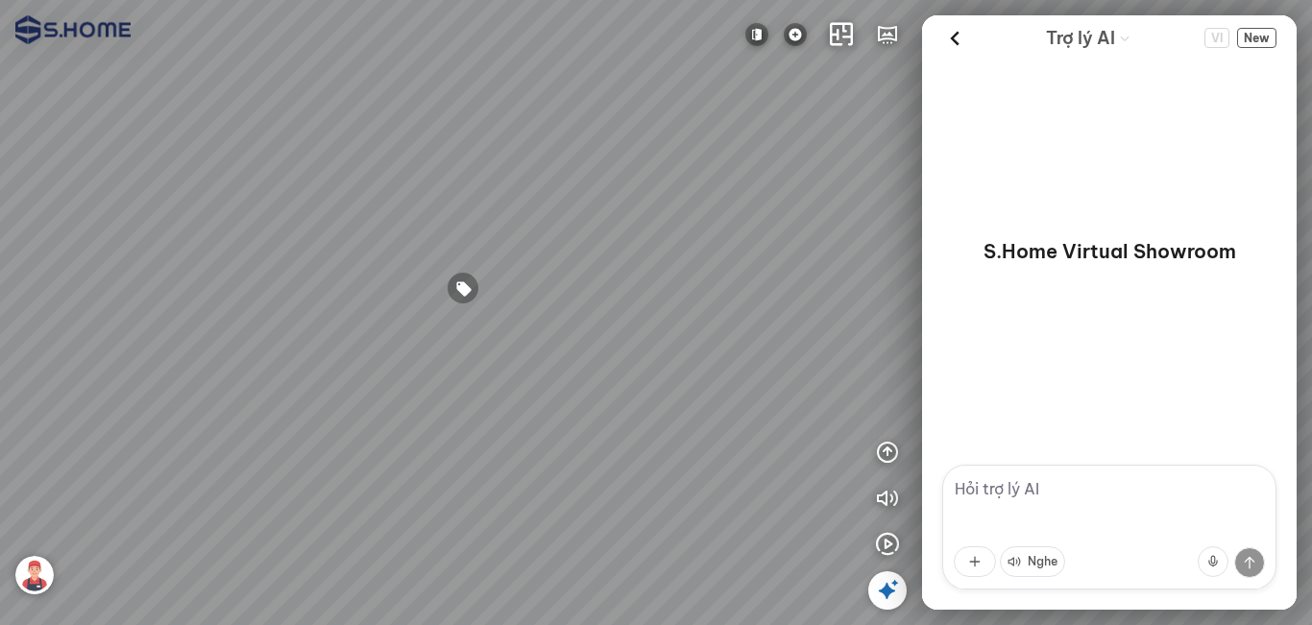
drag, startPoint x: 376, startPoint y: 339, endPoint x: 347, endPoint y: 339, distance: 29.8
click at [347, 339] on div at bounding box center [656, 312] width 1312 height 625
click at [800, 36] on img at bounding box center [795, 34] width 23 height 23
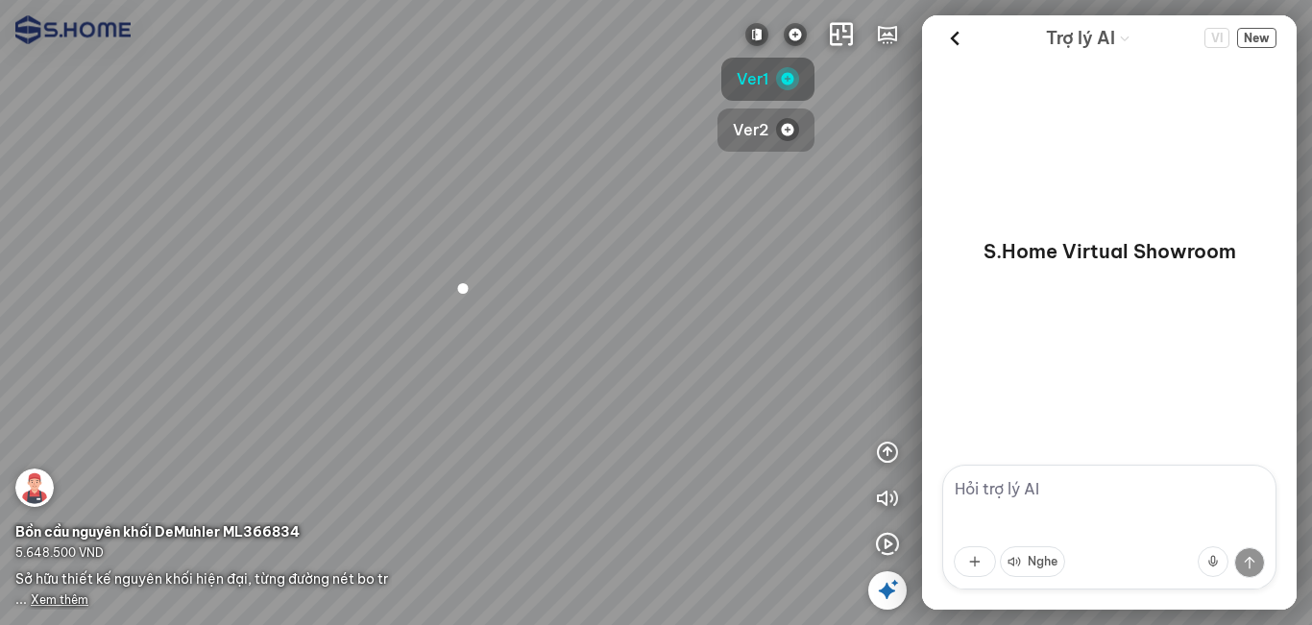
click at [772, 122] on button "Ver2" at bounding box center [765, 130] width 97 height 43
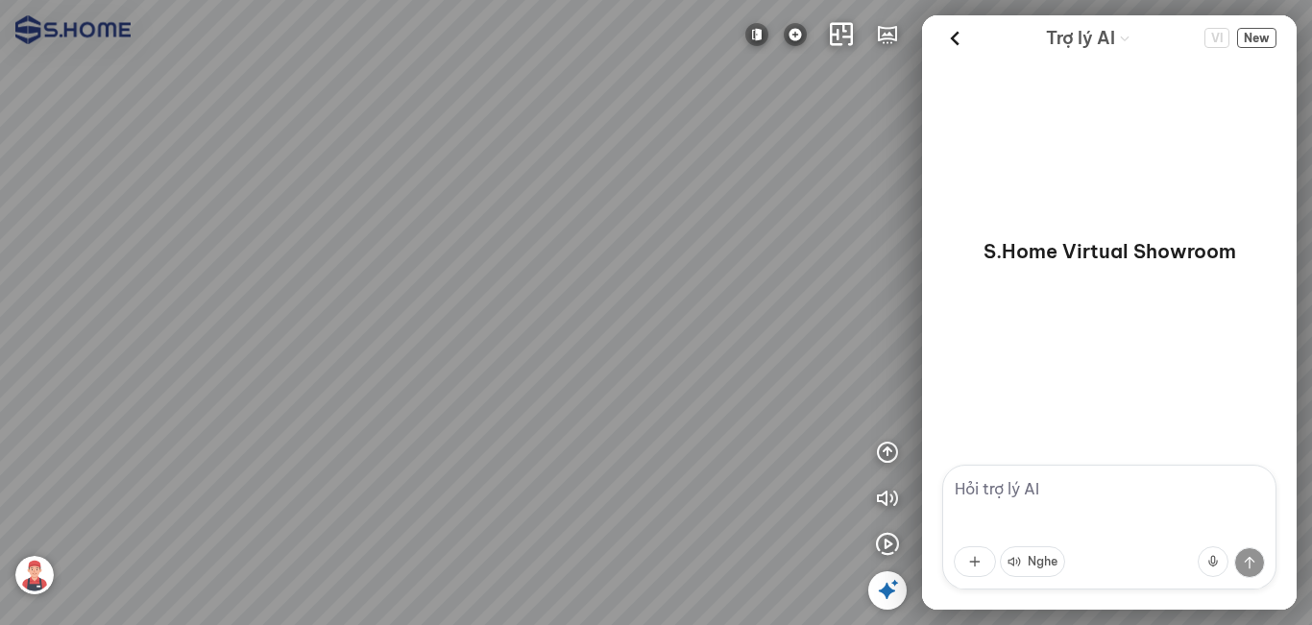
drag, startPoint x: 369, startPoint y: 376, endPoint x: 702, endPoint y: 327, distance: 336.8
click at [689, 327] on div at bounding box center [656, 312] width 1312 height 625
drag, startPoint x: 553, startPoint y: 422, endPoint x: 639, endPoint y: 158, distance: 276.6
click at [639, 158] on div at bounding box center [656, 312] width 1312 height 625
drag, startPoint x: 549, startPoint y: 286, endPoint x: 518, endPoint y: 350, distance: 71.3
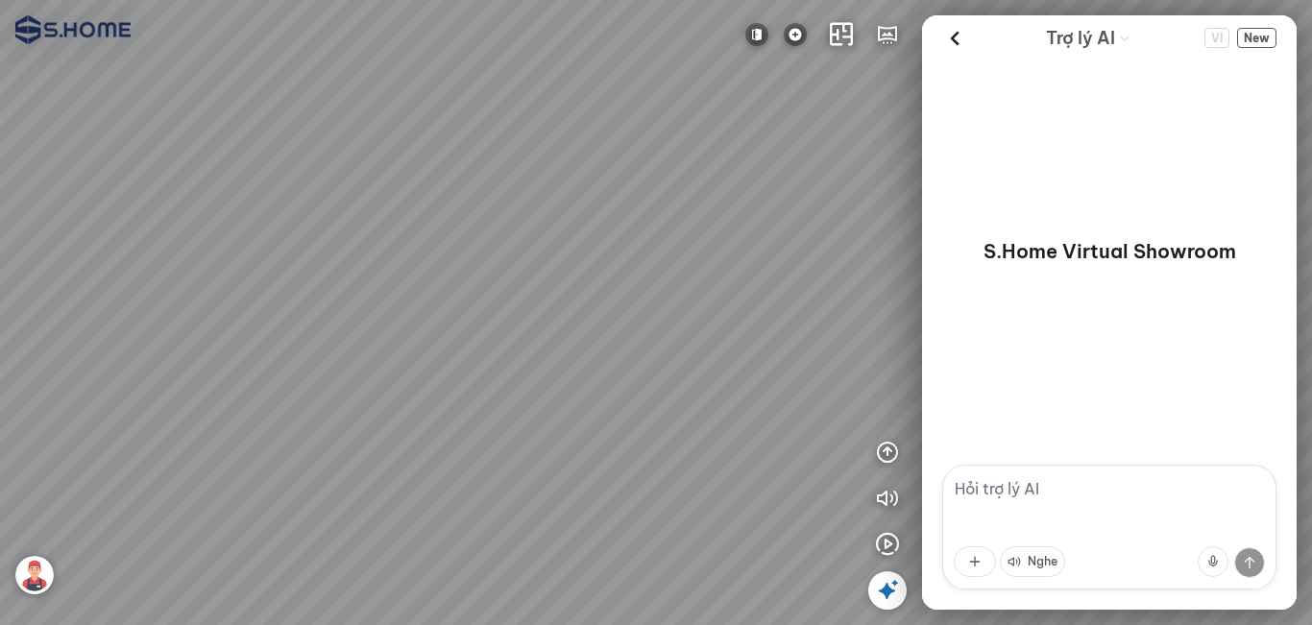
click at [519, 347] on div at bounding box center [656, 312] width 1312 height 625
drag, startPoint x: 604, startPoint y: 305, endPoint x: 532, endPoint y: 399, distance: 118.5
click at [532, 399] on div at bounding box center [656, 312] width 1312 height 625
drag, startPoint x: 562, startPoint y: 359, endPoint x: 525, endPoint y: 413, distance: 65.0
click at [525, 413] on div at bounding box center [656, 312] width 1312 height 625
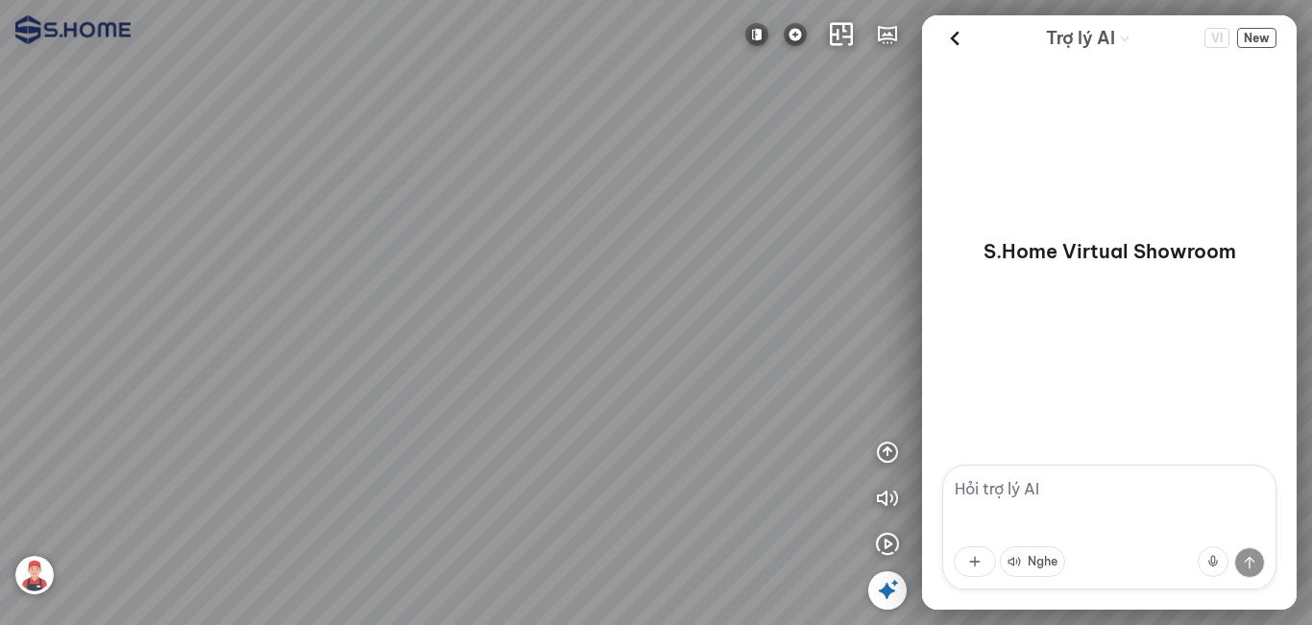
drag, startPoint x: 562, startPoint y: 398, endPoint x: 568, endPoint y: 227, distance: 172.0
click at [568, 227] on div at bounding box center [656, 312] width 1312 height 625
drag, startPoint x: 585, startPoint y: 231, endPoint x: 373, endPoint y: 231, distance: 212.2
click at [373, 231] on div at bounding box center [656, 312] width 1312 height 625
drag
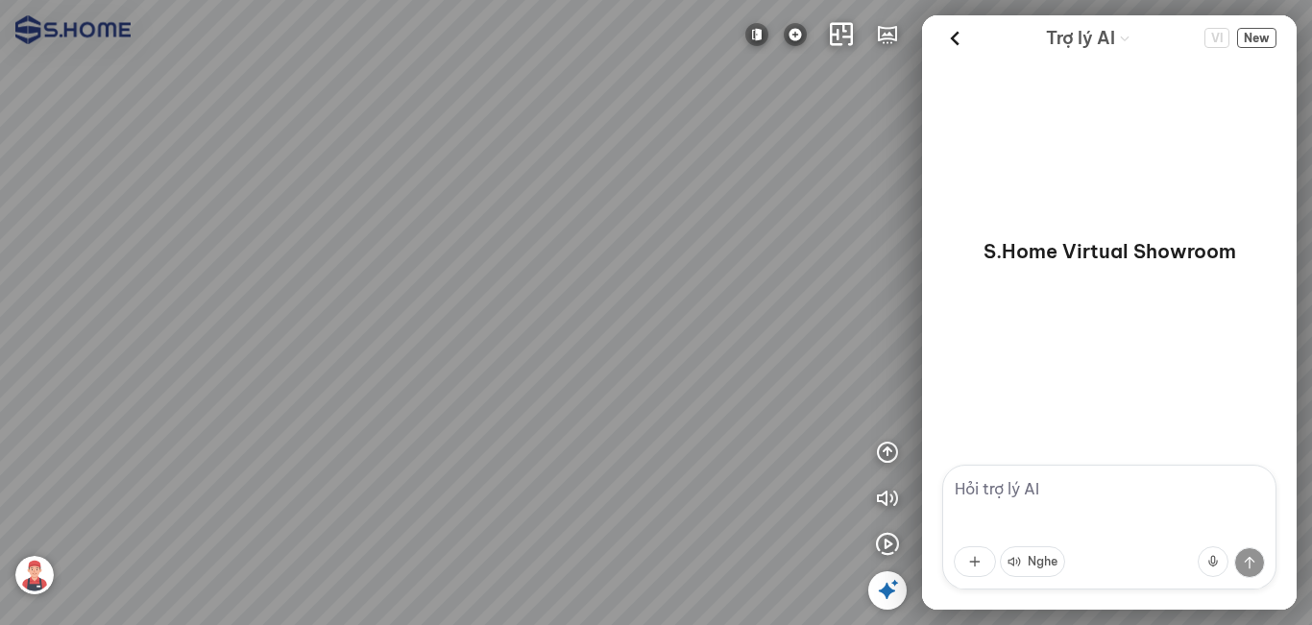
click at [311, 259] on div at bounding box center [656, 312] width 1312 height 625
click at [637, 293] on div at bounding box center [656, 312] width 1312 height 625
click at [385, 353] on div at bounding box center [656, 312] width 1312 height 625
click at [349, 356] on div at bounding box center [656, 312] width 1312 height 625
click at [292, 302] on div at bounding box center [656, 312] width 1312 height 625
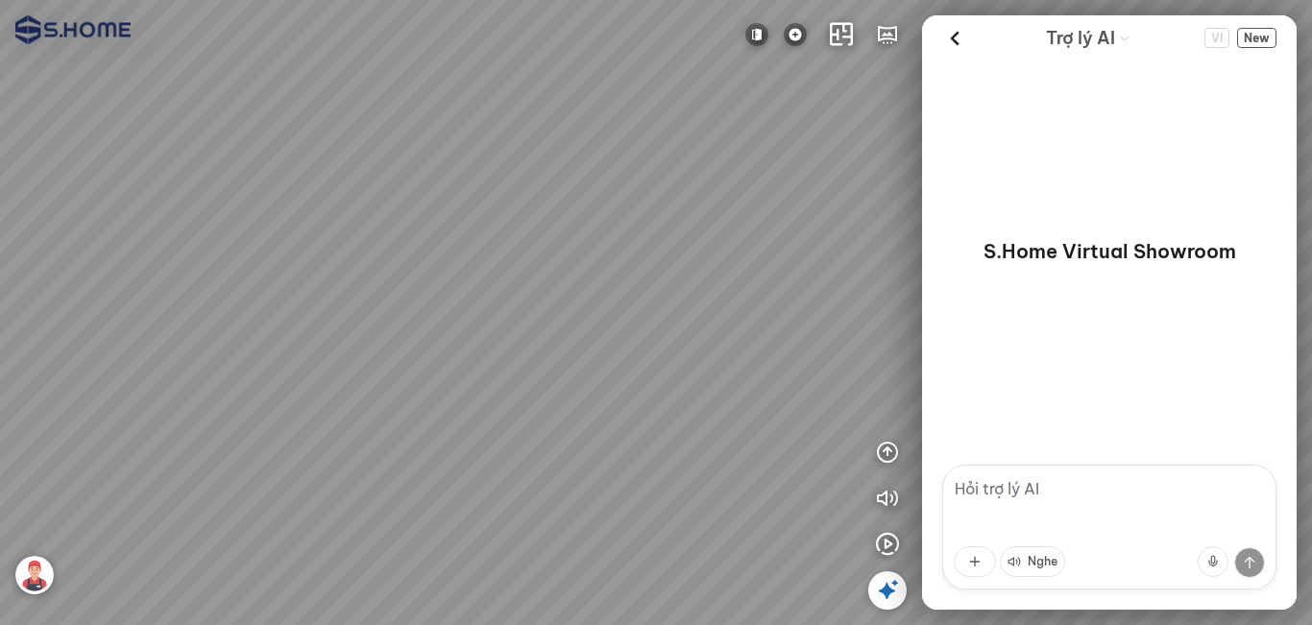
click at [314, 299] on div at bounding box center [656, 312] width 1312 height 625
click at [372, 348] on div at bounding box center [656, 312] width 1312 height 625
click at [890, 496] on icon "button" at bounding box center [887, 498] width 23 height 23
click at [616, 389] on div at bounding box center [656, 312] width 1312 height 625
click at [573, 434] on div at bounding box center [656, 312] width 1312 height 625
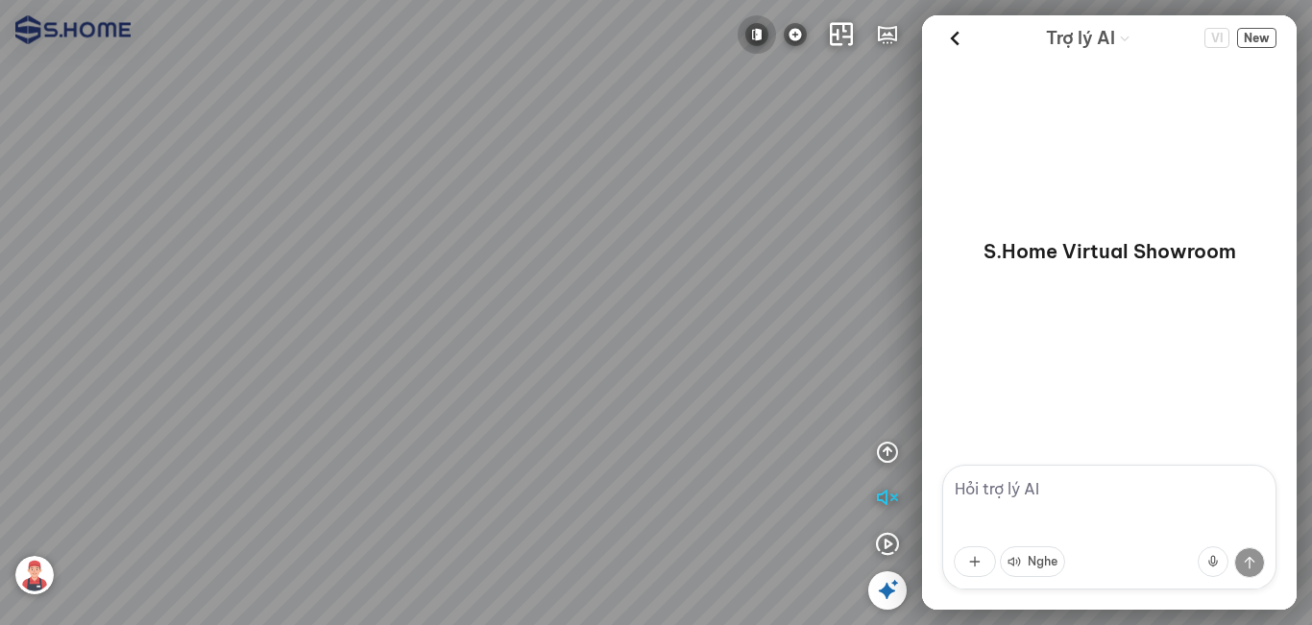
click at [760, 30] on img at bounding box center [756, 34] width 23 height 23
click at [722, 128] on span "Mở" at bounding box center [717, 130] width 23 height 24
click at [496, 285] on div at bounding box center [656, 312] width 1312 height 625
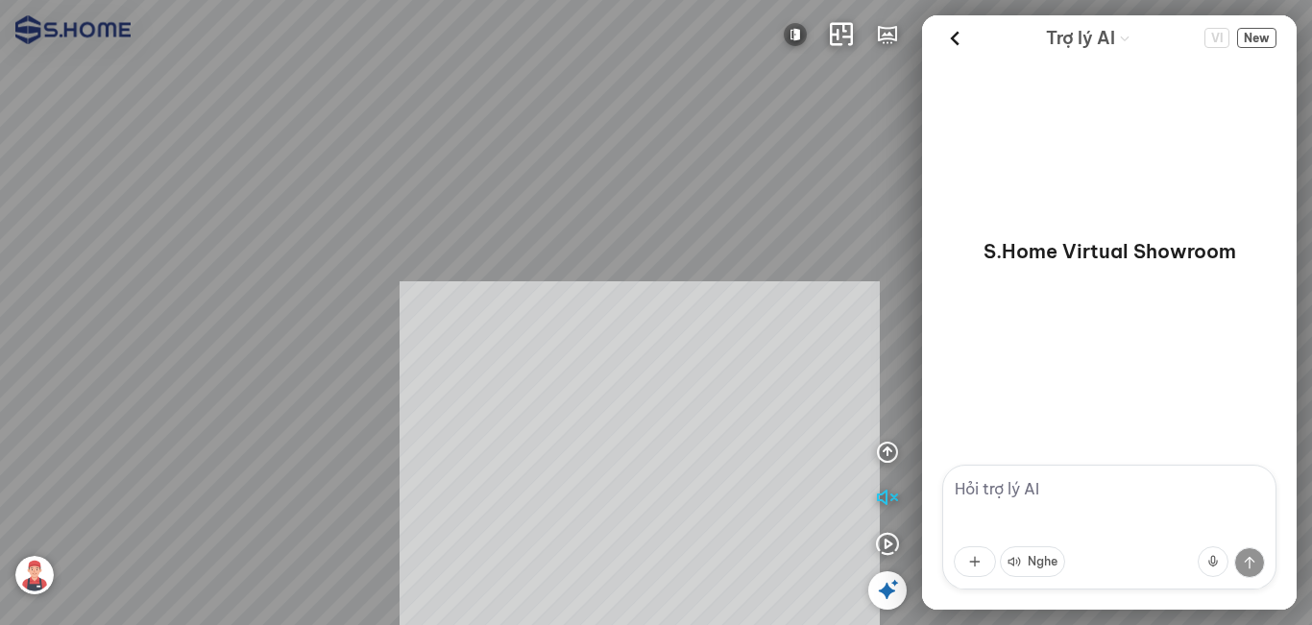
click at [634, 514] on div "INFO: krpano 1.20.8 (build 2020-09-15) INFO: HTML5/Desktop - Chrome 140.0 - Web…" at bounding box center [656, 312] width 1312 height 625
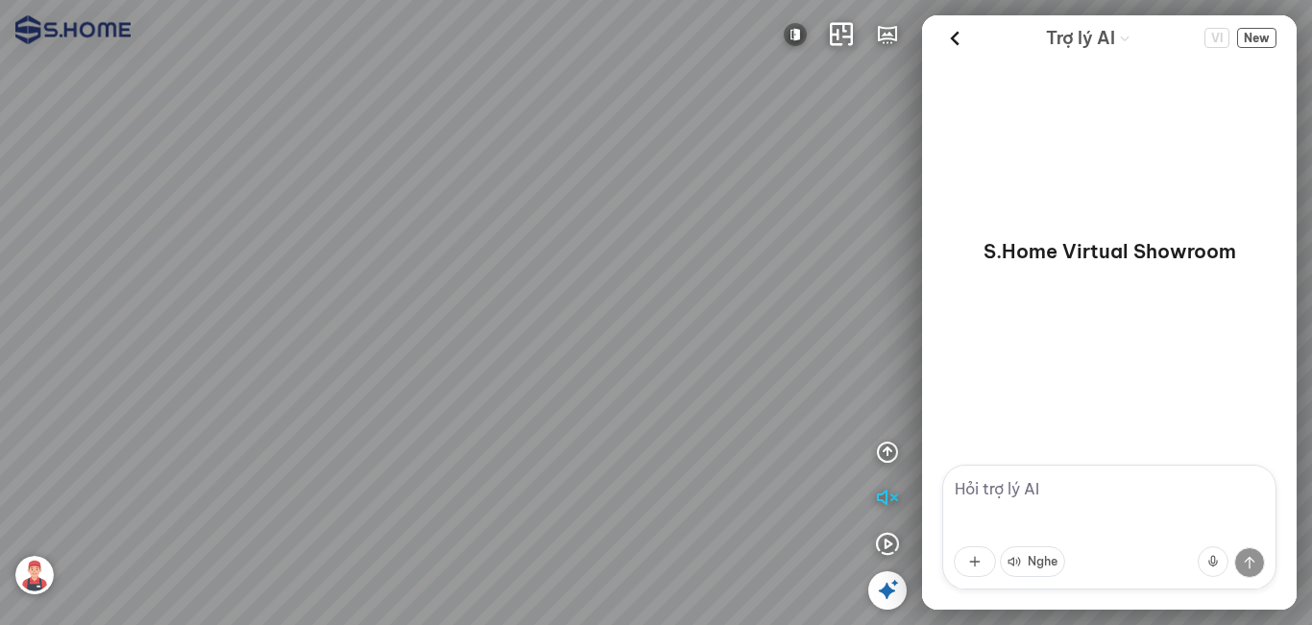
click at [283, 454] on div at bounding box center [656, 312] width 1312 height 625
click at [310, 507] on div at bounding box center [656, 312] width 1312 height 625
click at [327, 469] on div at bounding box center [656, 312] width 1312 height 625
click at [166, 385] on div at bounding box center [656, 312] width 1312 height 625
click at [55, 405] on div at bounding box center [656, 312] width 1312 height 625
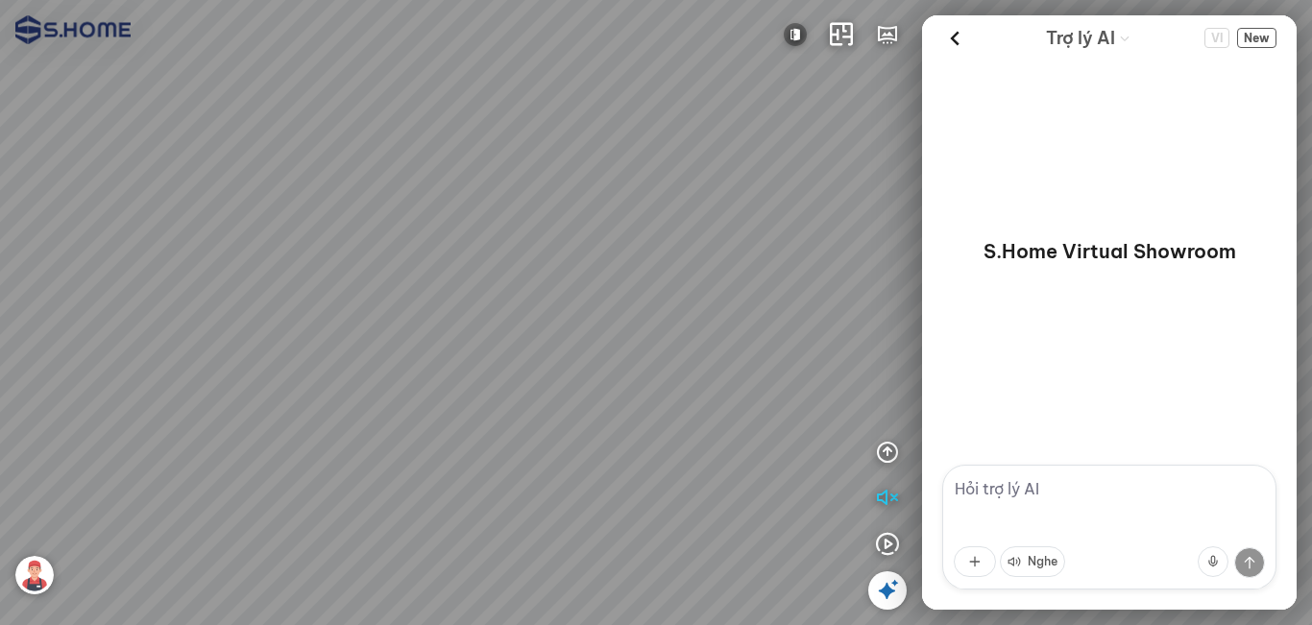
click at [527, 461] on div at bounding box center [656, 312] width 1312 height 625
click at [446, 501] on div at bounding box center [656, 312] width 1312 height 625
click at [621, 482] on div at bounding box center [656, 312] width 1312 height 625
click at [711, 421] on div at bounding box center [656, 312] width 1312 height 625
click at [607, 274] on div at bounding box center [656, 312] width 1312 height 625
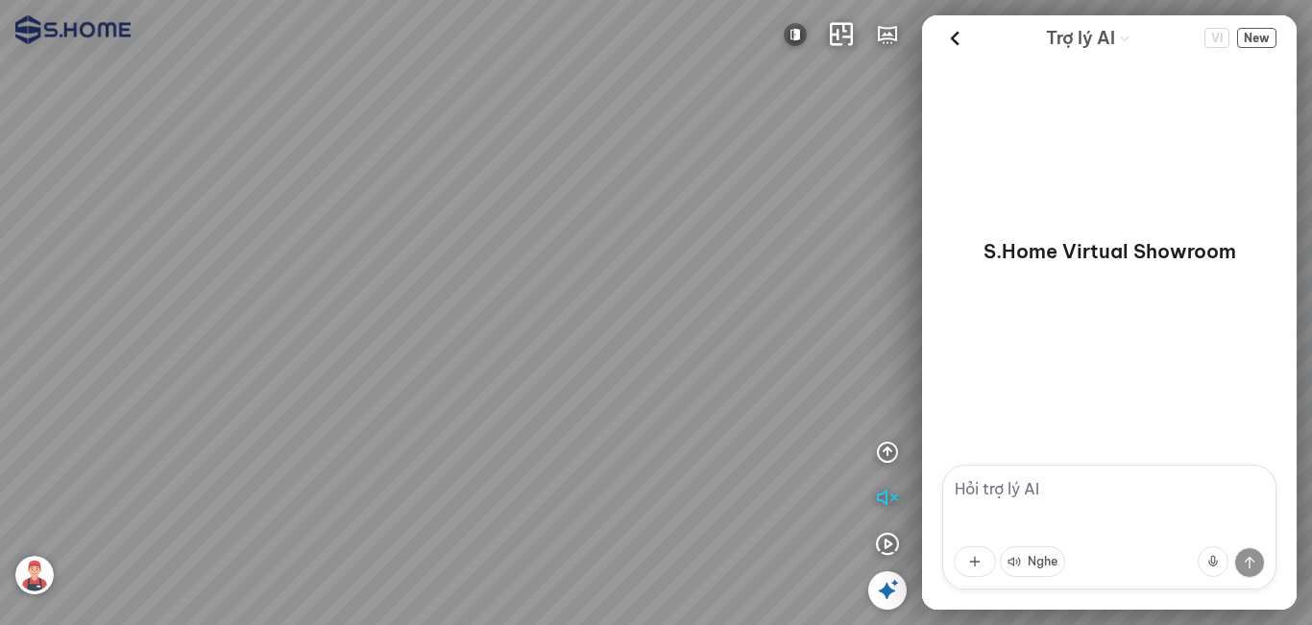
click at [667, 355] on div at bounding box center [656, 312] width 1312 height 625
click at [329, 325] on div at bounding box center [656, 312] width 1312 height 625
click at [846, 298] on div at bounding box center [656, 312] width 1312 height 625
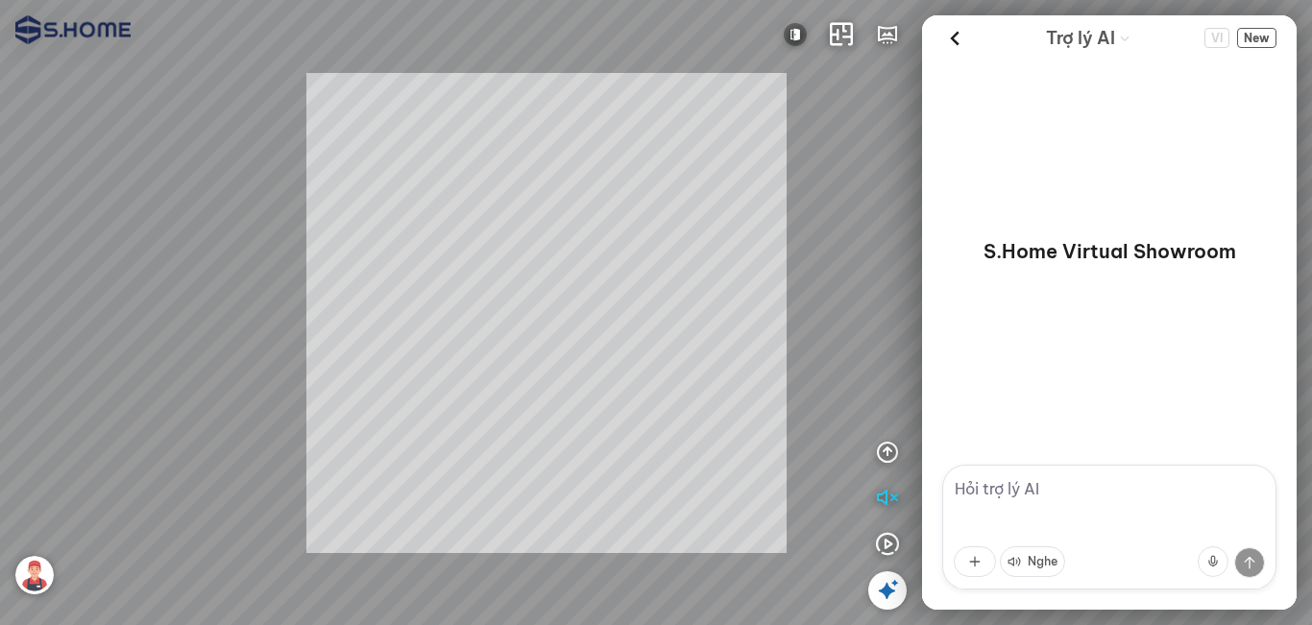
click at [550, 312] on div "INFO: krpano 1.20.8 (build 2020-09-15) INFO: HTML5/Desktop - Chrome 140.0 - Web…" at bounding box center [656, 312] width 1312 height 625
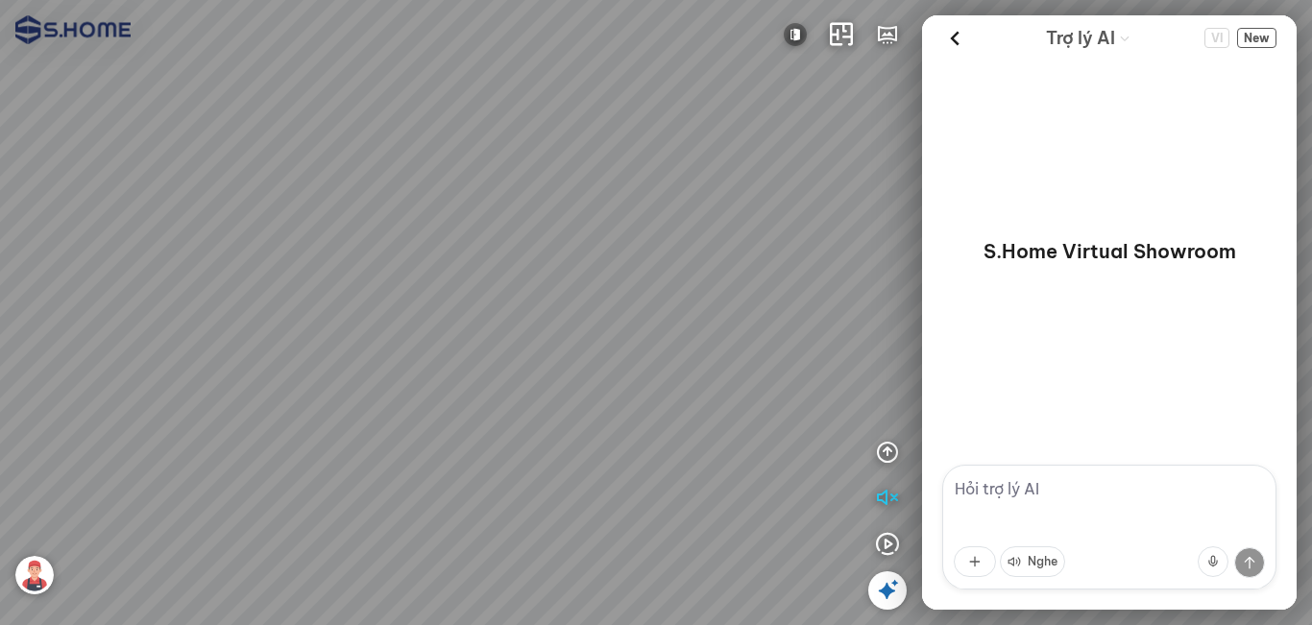
click at [444, 326] on div at bounding box center [656, 312] width 1312 height 625
click at [414, 329] on div at bounding box center [656, 312] width 1312 height 625
click at [446, 326] on div at bounding box center [656, 312] width 1312 height 625
click at [726, 338] on div at bounding box center [656, 312] width 1312 height 625
click at [494, 277] on div at bounding box center [656, 312] width 1312 height 625
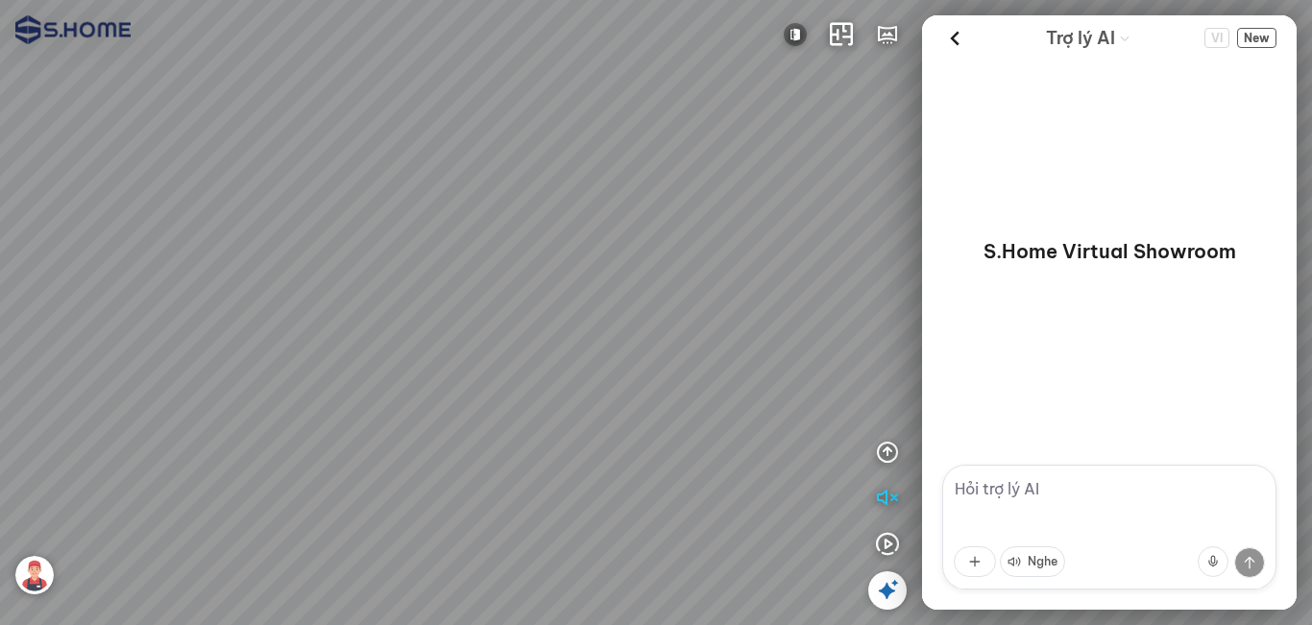
click at [28, 580] on img at bounding box center [34, 575] width 38 height 38
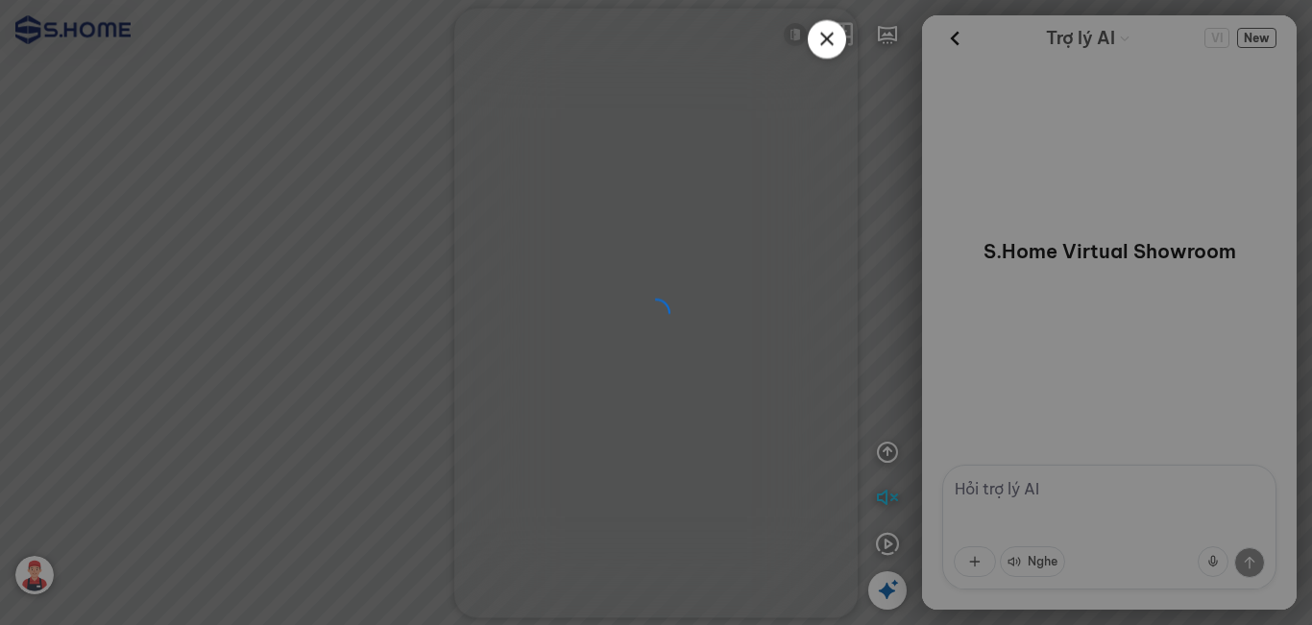
click at [831, 40] on icon at bounding box center [826, 38] width 23 height 23
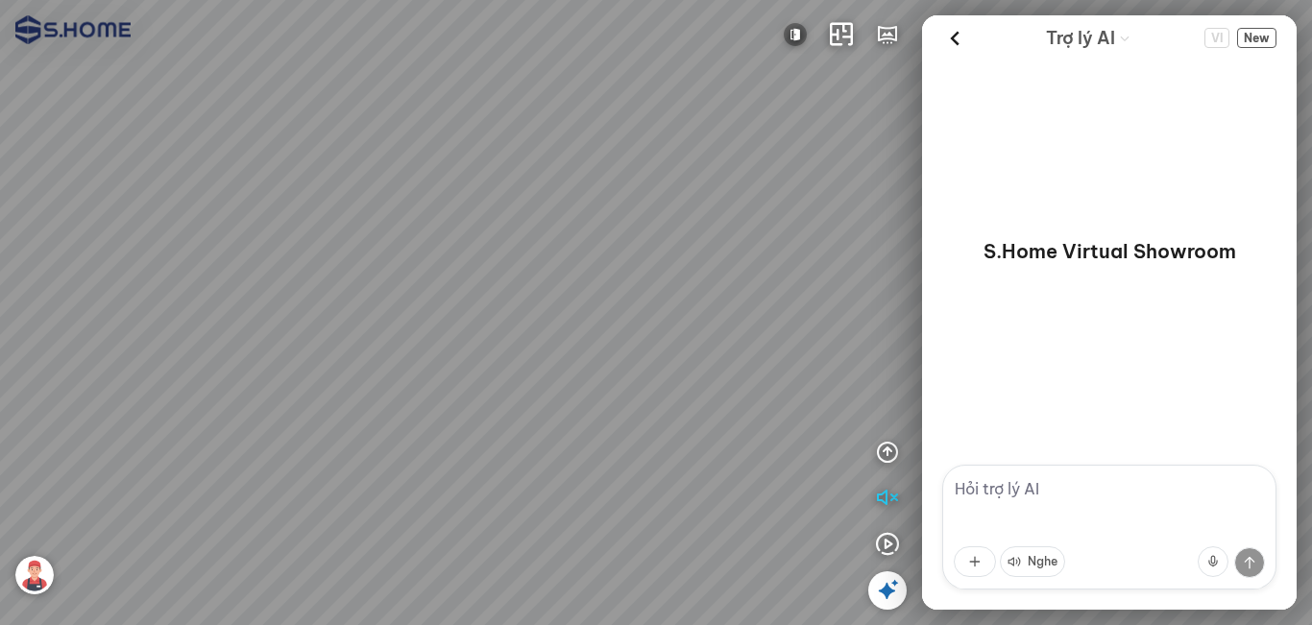
click at [890, 591] on icon at bounding box center [887, 590] width 23 height 23
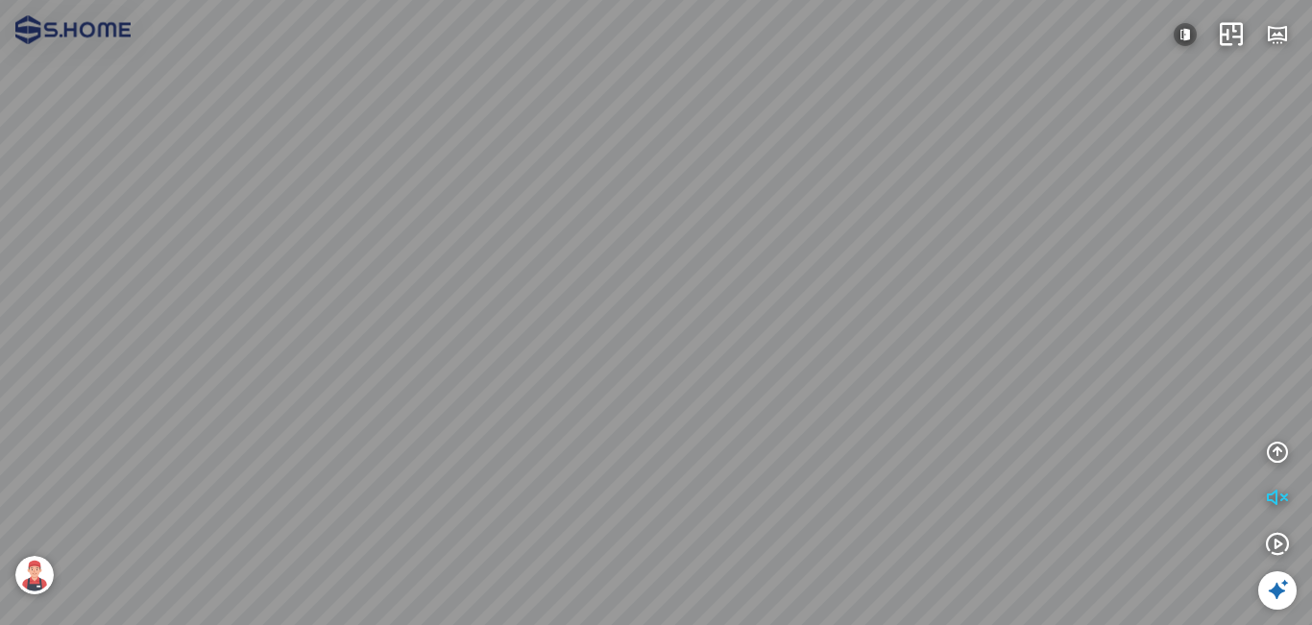
drag, startPoint x: 650, startPoint y: 352, endPoint x: 558, endPoint y: 371, distance: 94.0
click at [400, 362] on div at bounding box center [656, 312] width 1312 height 625
drag, startPoint x: 771, startPoint y: 344, endPoint x: 693, endPoint y: 366, distance: 80.8
click at [693, 366] on div at bounding box center [656, 312] width 1312 height 625
click at [41, 575] on img at bounding box center [34, 575] width 38 height 38
